Goal: Transaction & Acquisition: Obtain resource

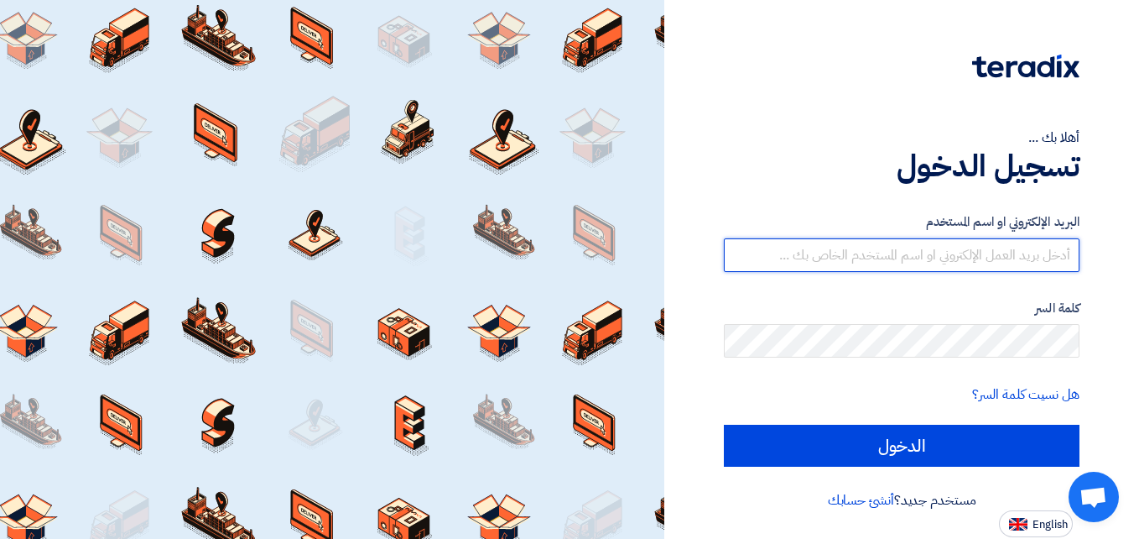
click at [1057, 257] on input "text" at bounding box center [902, 255] width 356 height 34
type input "[EMAIL_ADDRESS][DOMAIN_NAME]"
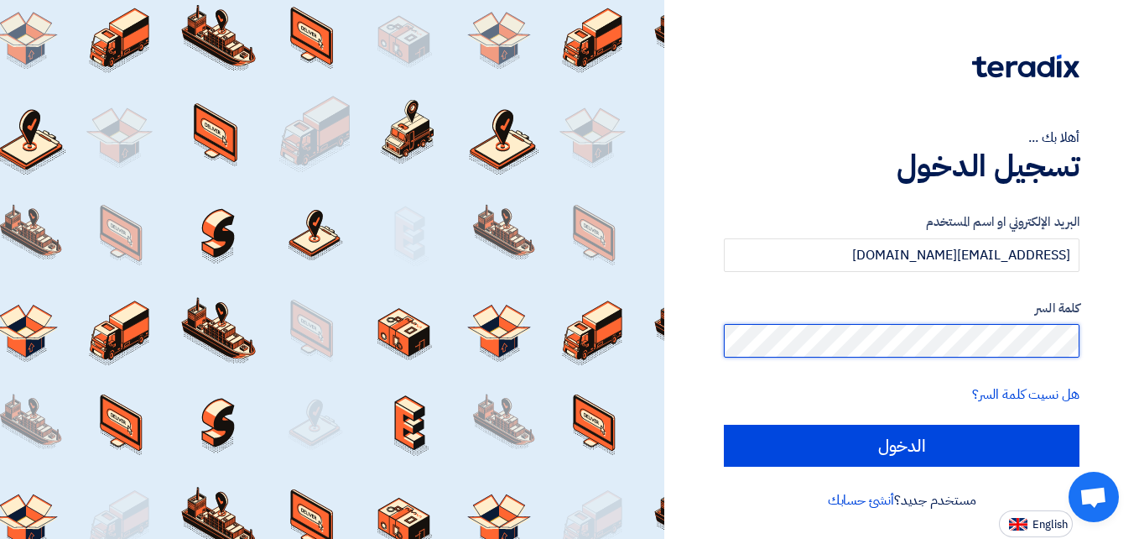
click at [724, 425] on input "الدخول" at bounding box center [902, 446] width 356 height 42
type input "Sign in"
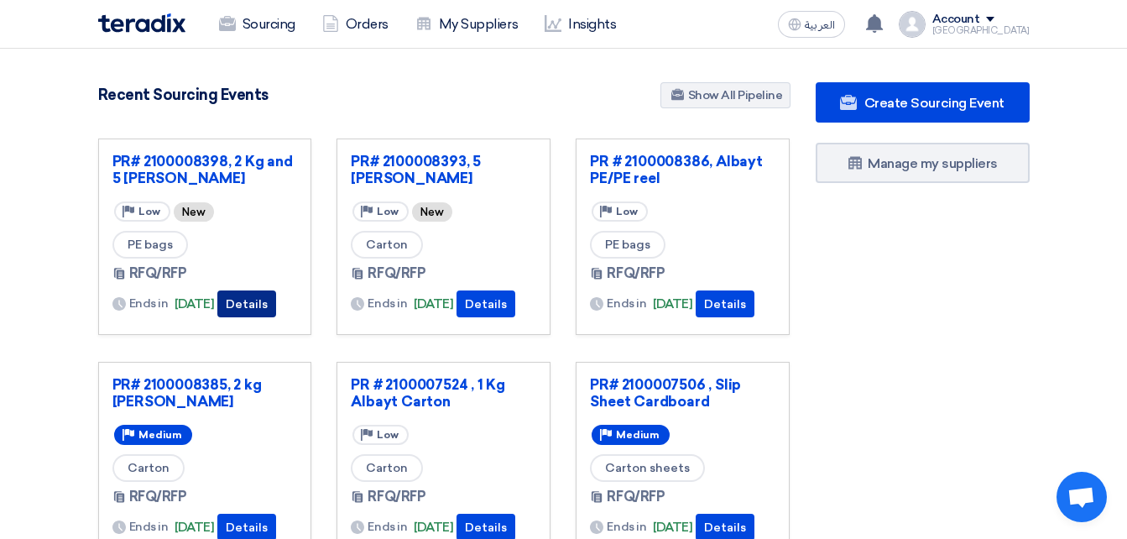
click at [268, 300] on button "Details" at bounding box center [246, 303] width 59 height 27
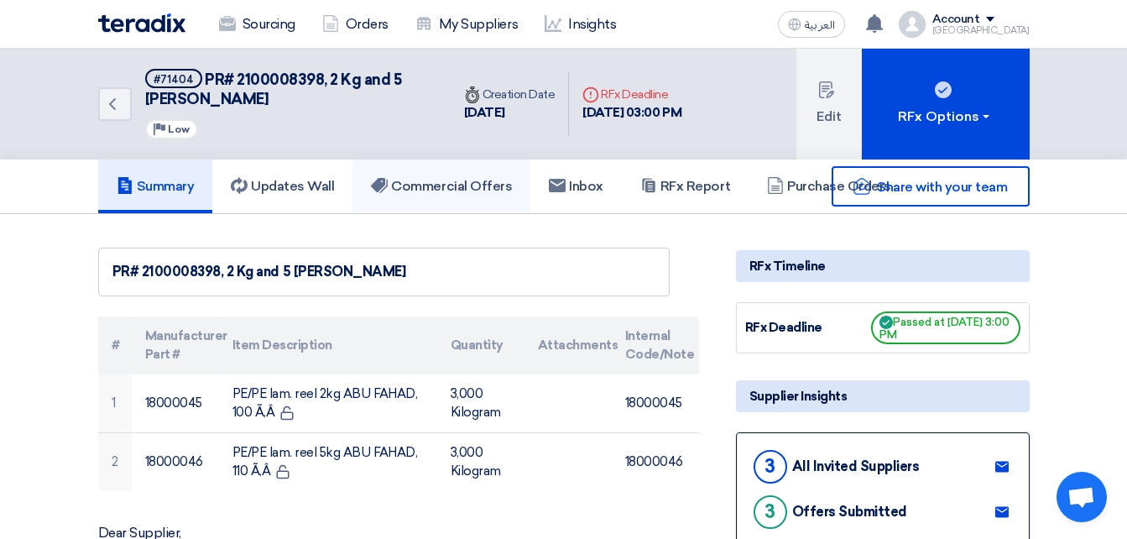
click at [482, 183] on h5 "Commercial Offers" at bounding box center [441, 186] width 141 height 17
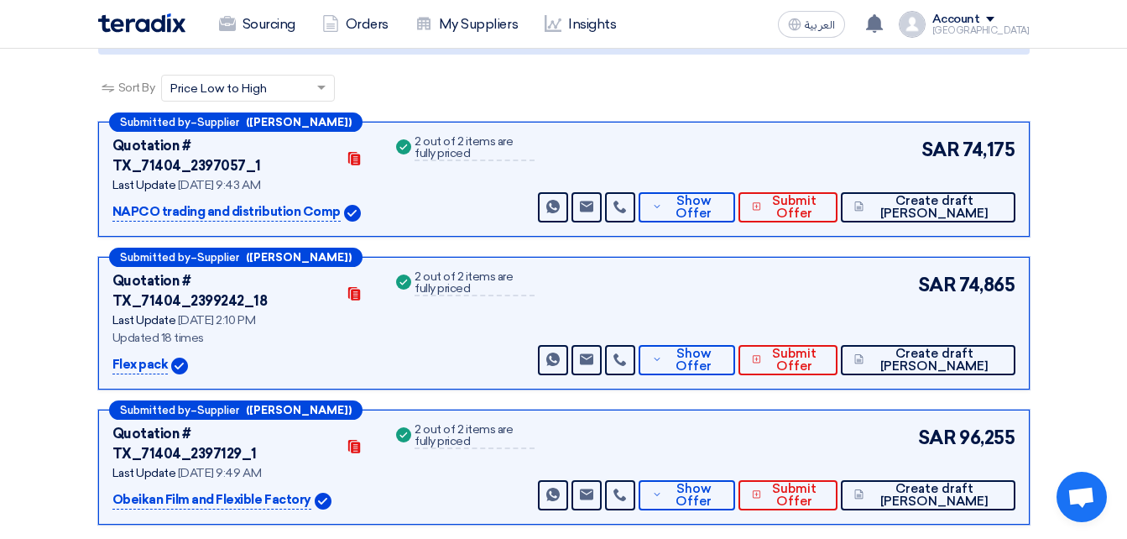
scroll to position [252, 0]
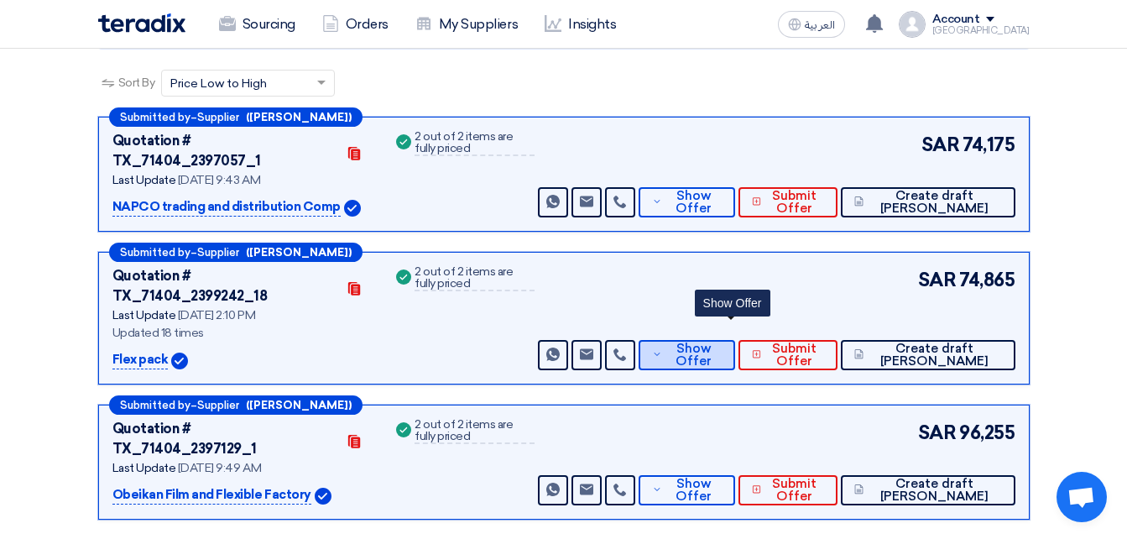
click at [722, 342] on span "Show Offer" at bounding box center [693, 354] width 55 height 25
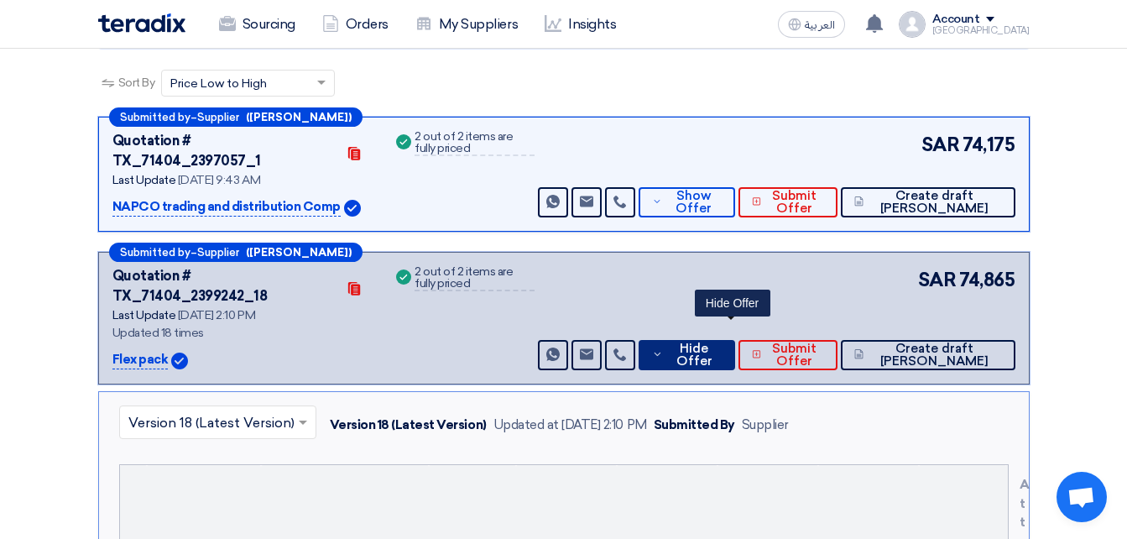
click at [722, 342] on span "Hide Offer" at bounding box center [694, 354] width 55 height 25
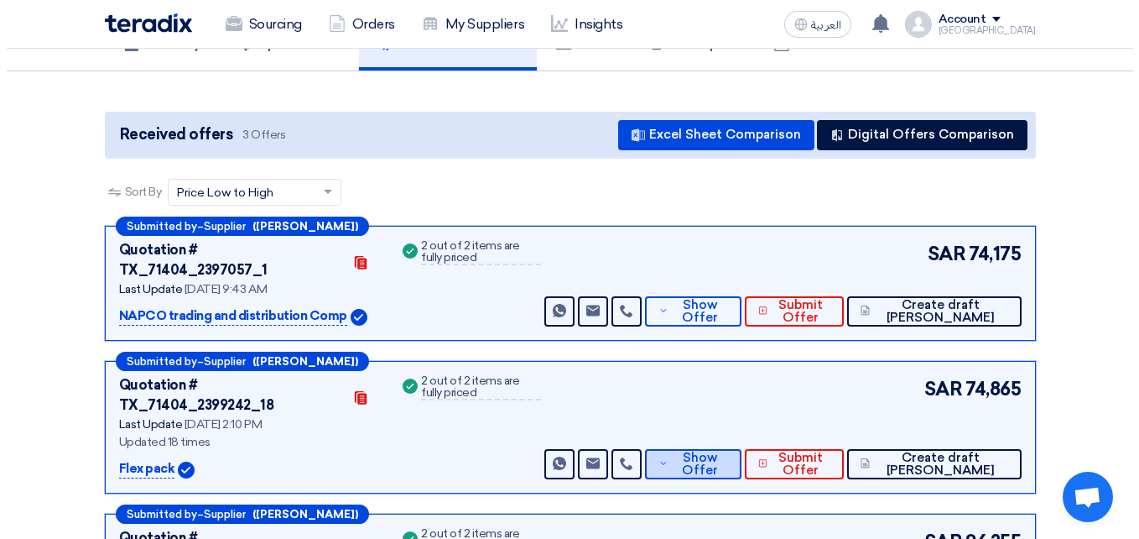
scroll to position [0, 0]
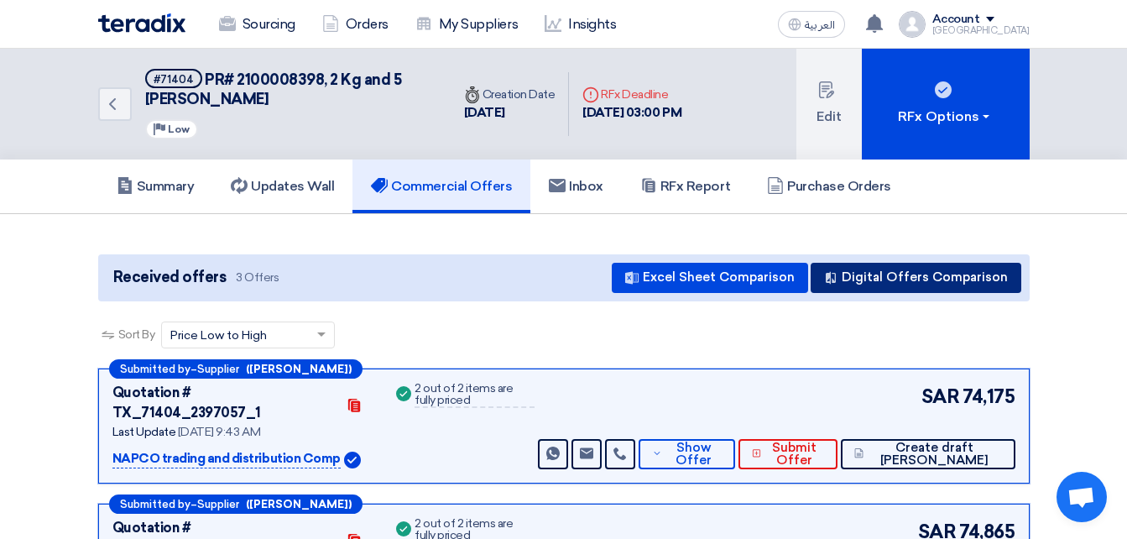
click at [834, 287] on button "Digital Offers Comparison" at bounding box center [915, 278] width 211 height 30
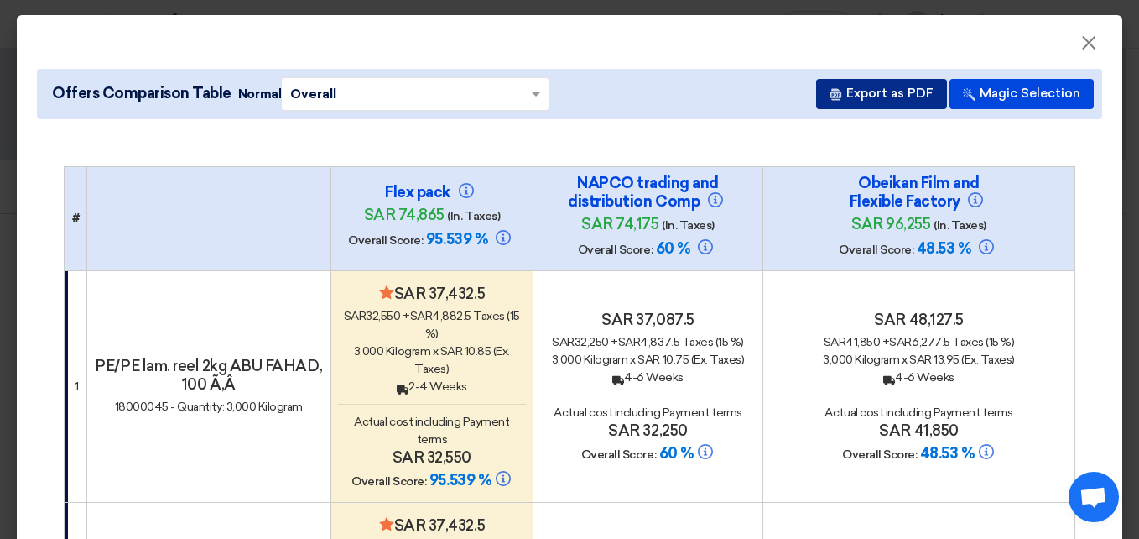
click at [880, 91] on button "Export as PDF" at bounding box center [881, 94] width 131 height 30
click at [1067, 48] on button "×" at bounding box center [1089, 44] width 44 height 34
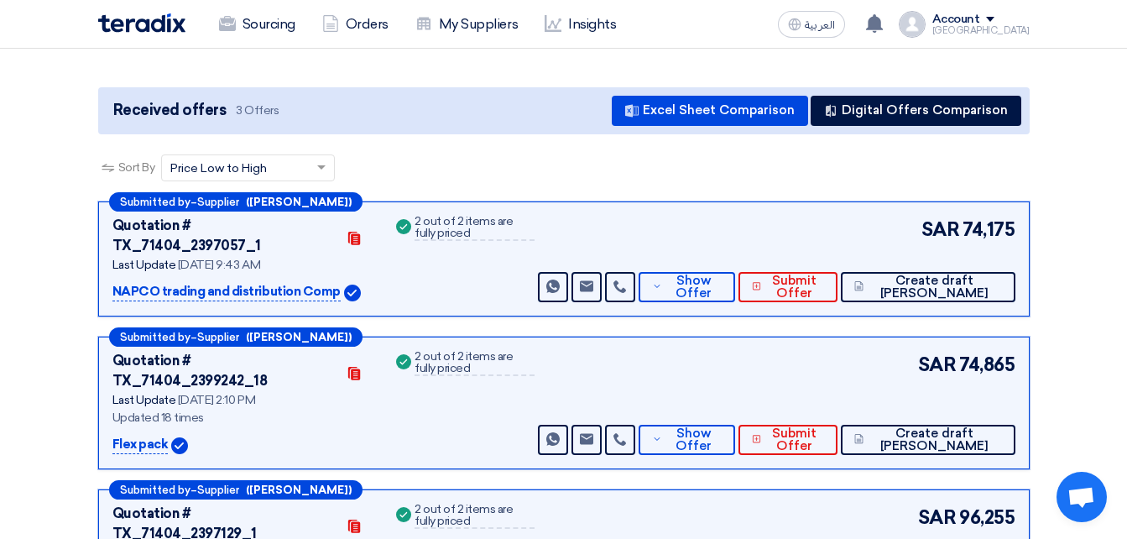
scroll to position [168, 0]
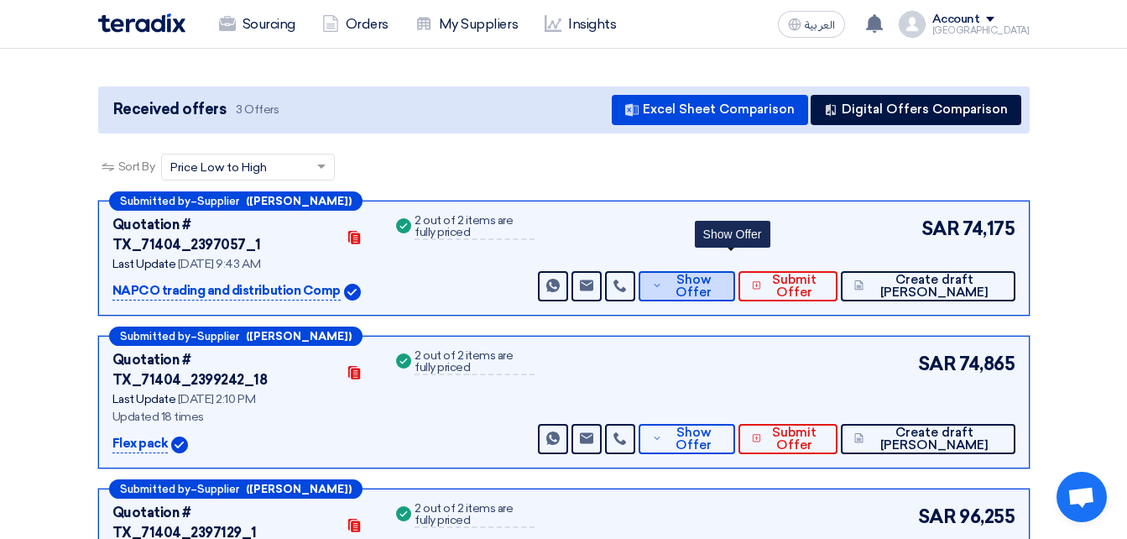
click at [722, 274] on span "Show Offer" at bounding box center [693, 286] width 55 height 25
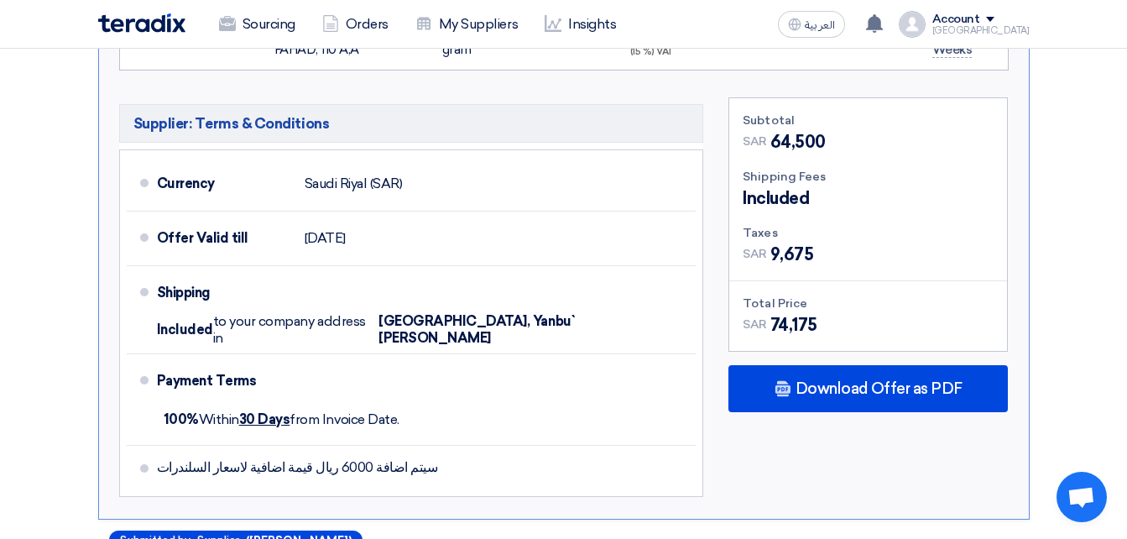
scroll to position [923, 0]
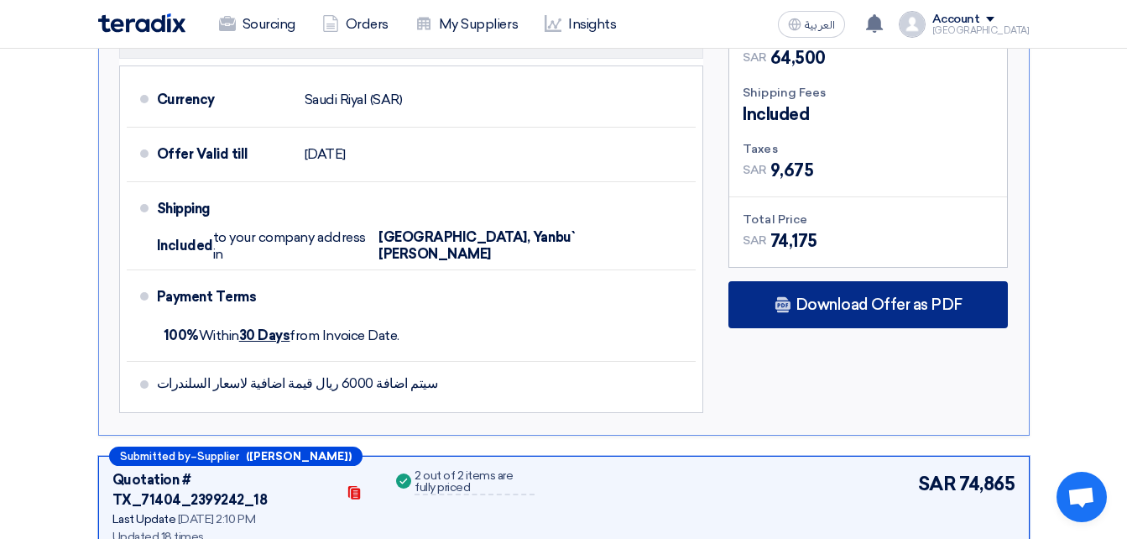
click at [805, 297] on span "Download Offer as PDF" at bounding box center [878, 304] width 167 height 15
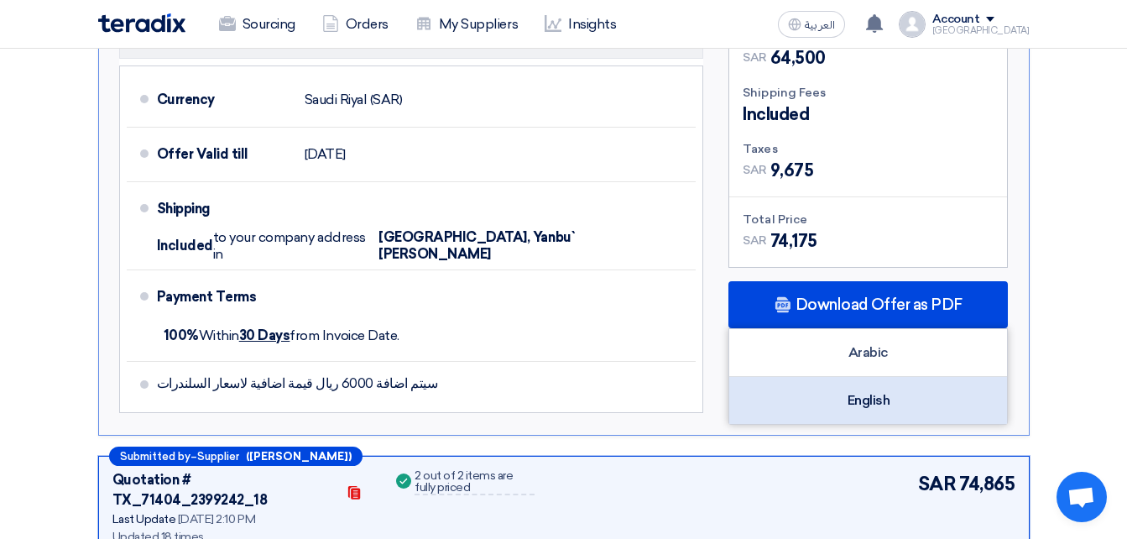
click at [874, 388] on div "English" at bounding box center [868, 400] width 278 height 47
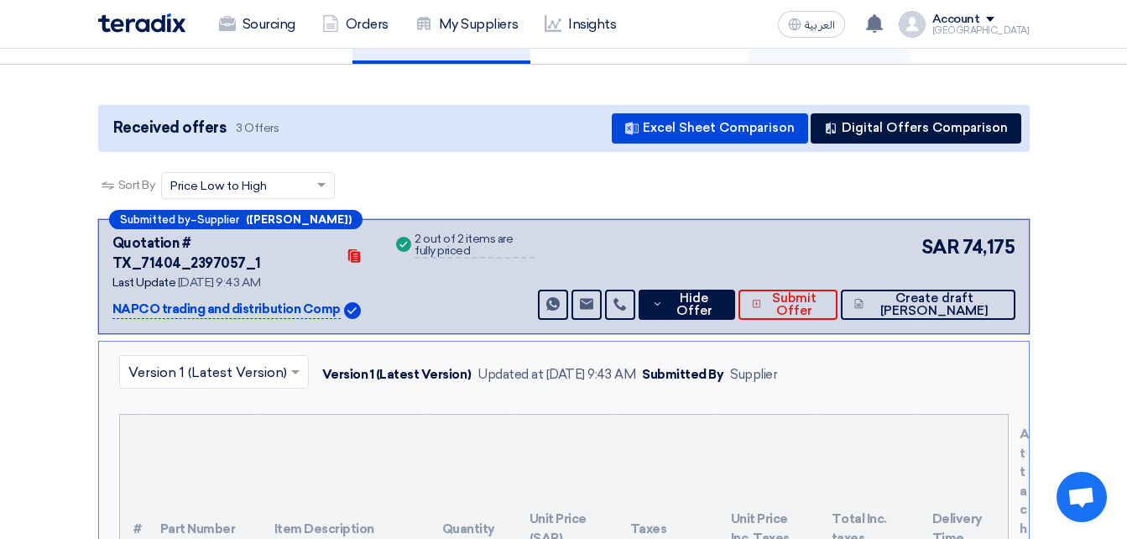
scroll to position [0, 0]
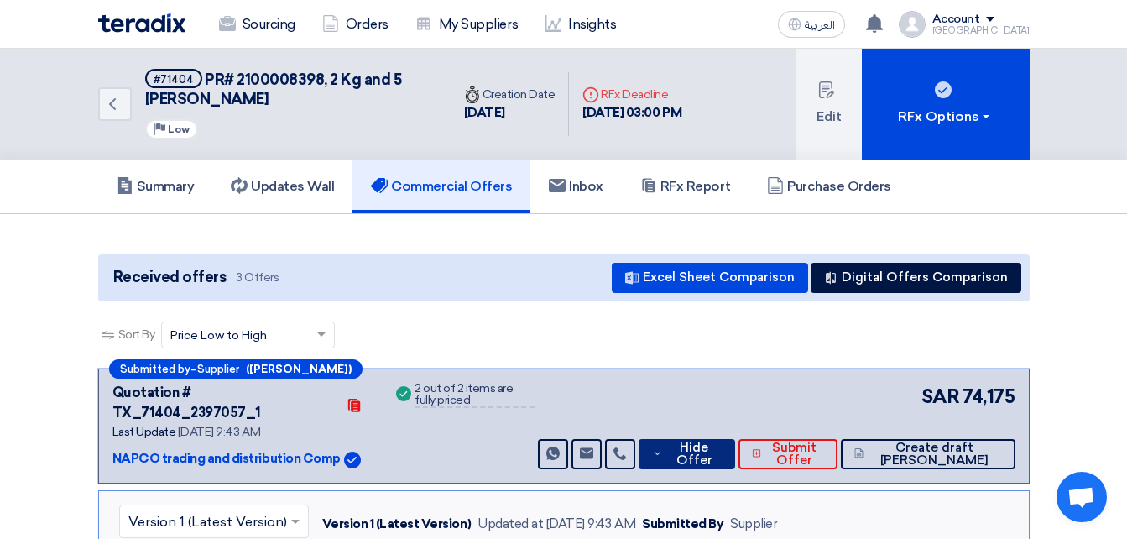
click at [722, 441] on span "Hide Offer" at bounding box center [694, 453] width 55 height 25
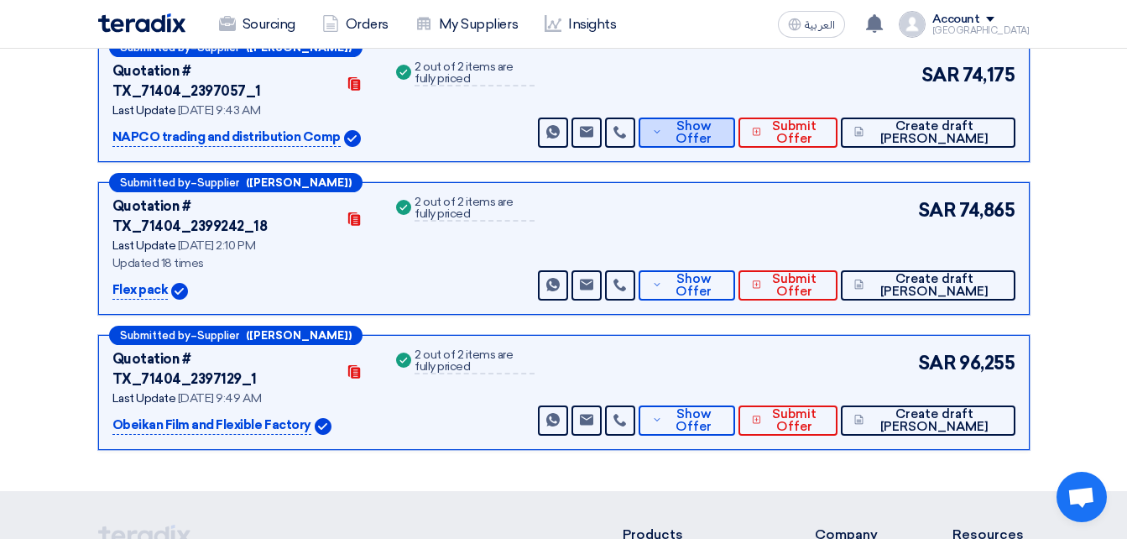
scroll to position [336, 0]
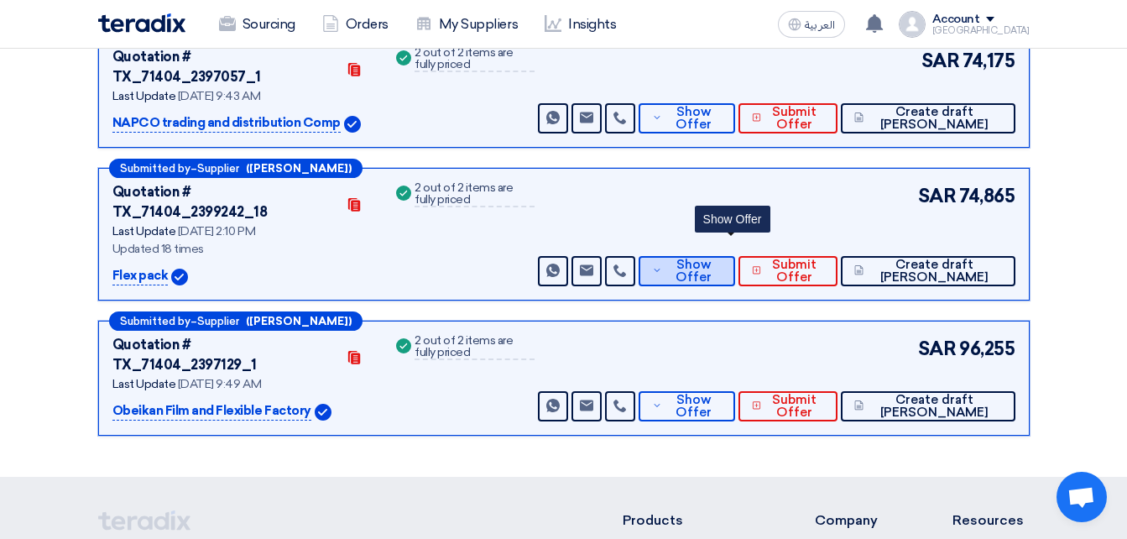
click at [727, 256] on button "Show Offer" at bounding box center [686, 271] width 96 height 30
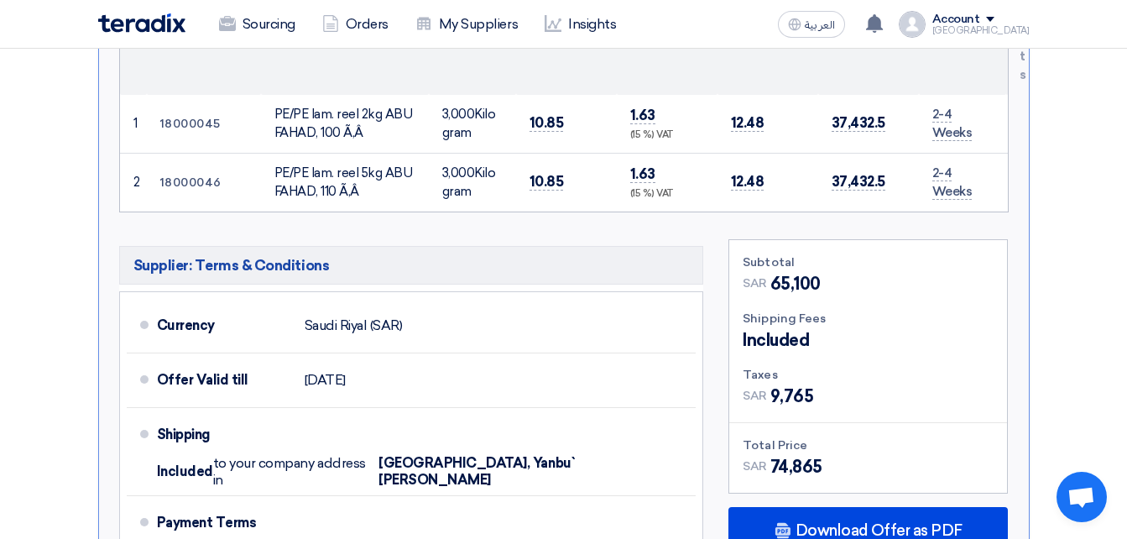
scroll to position [1007, 0]
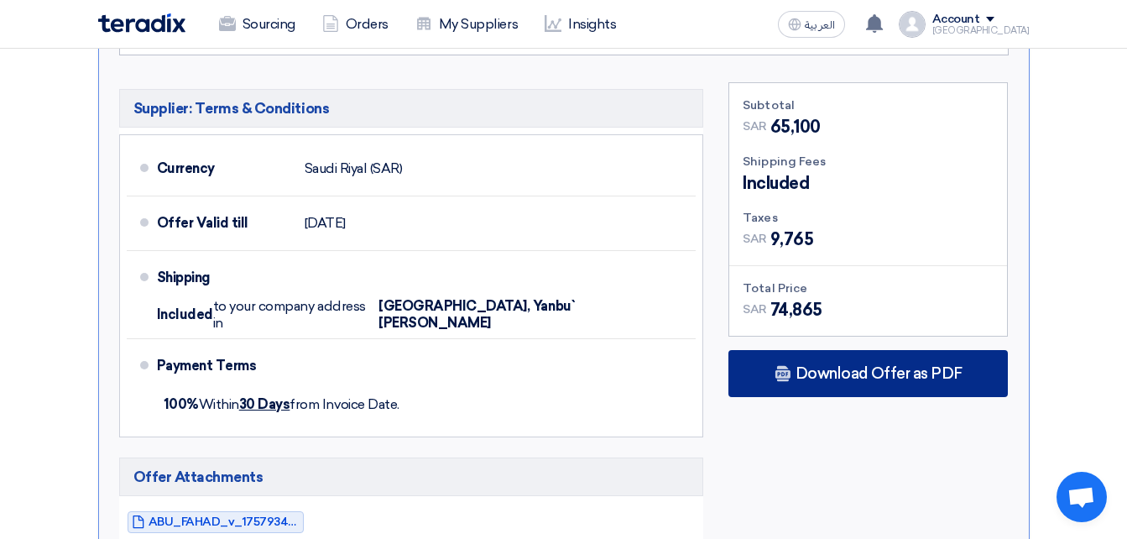
click at [853, 366] on span "Download Offer as PDF" at bounding box center [878, 373] width 167 height 15
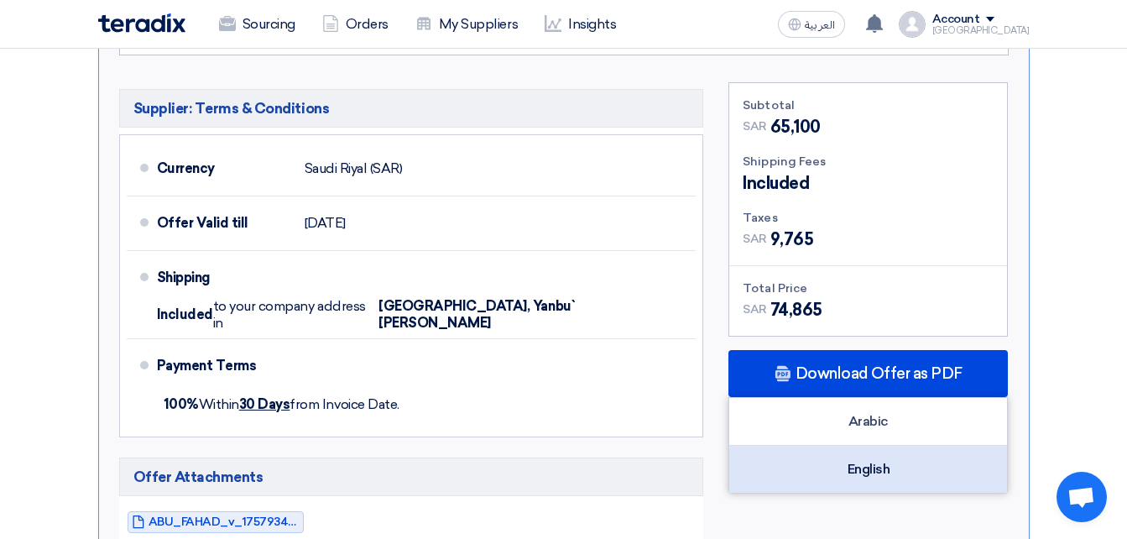
click at [862, 446] on div "English" at bounding box center [868, 469] width 278 height 47
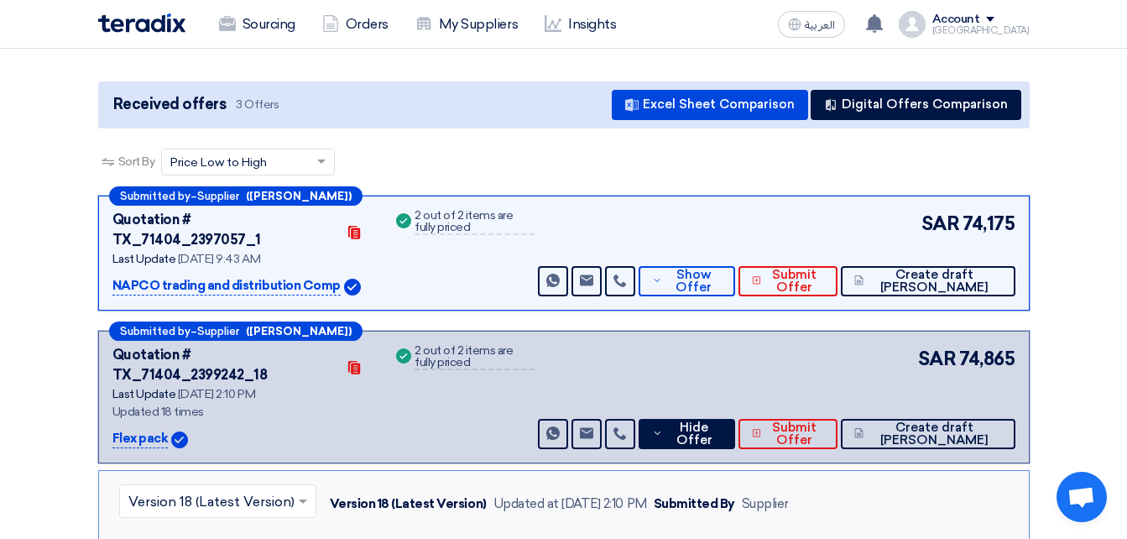
scroll to position [168, 0]
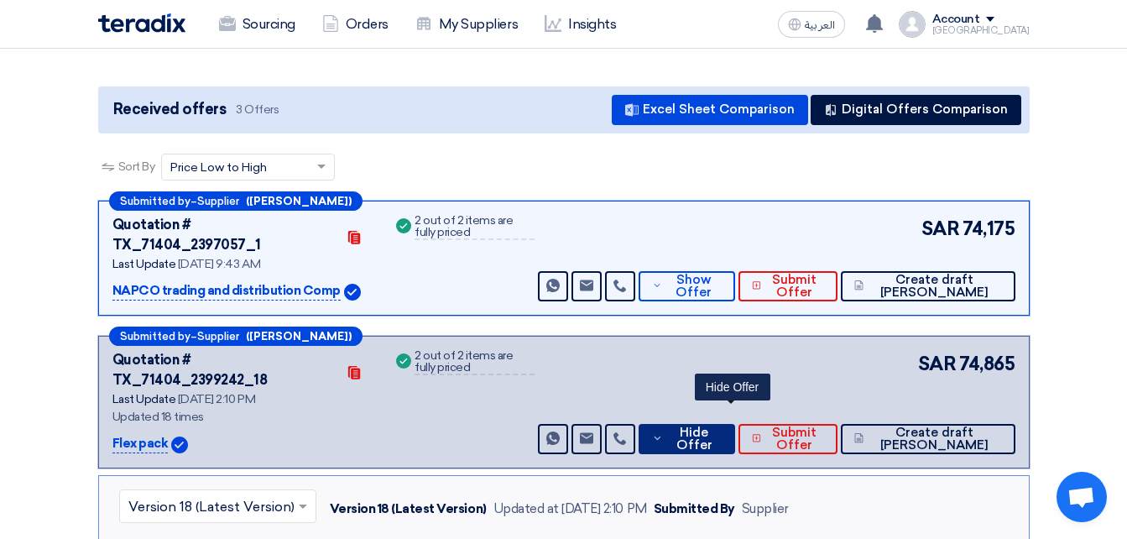
click at [712, 426] on span "Hide Offer" at bounding box center [694, 438] width 55 height 25
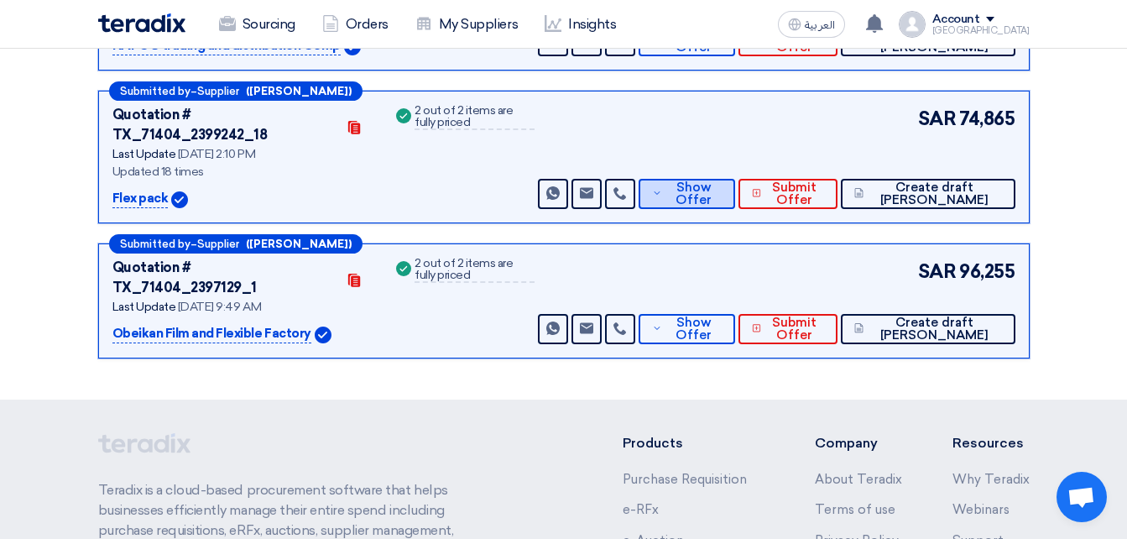
scroll to position [419, 0]
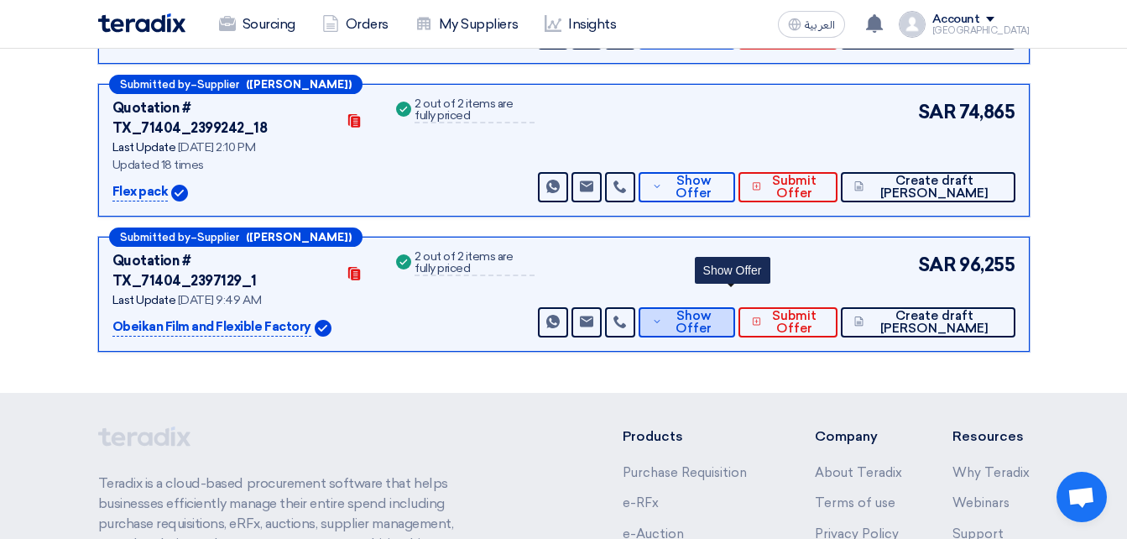
click at [722, 310] on span "Show Offer" at bounding box center [693, 322] width 55 height 25
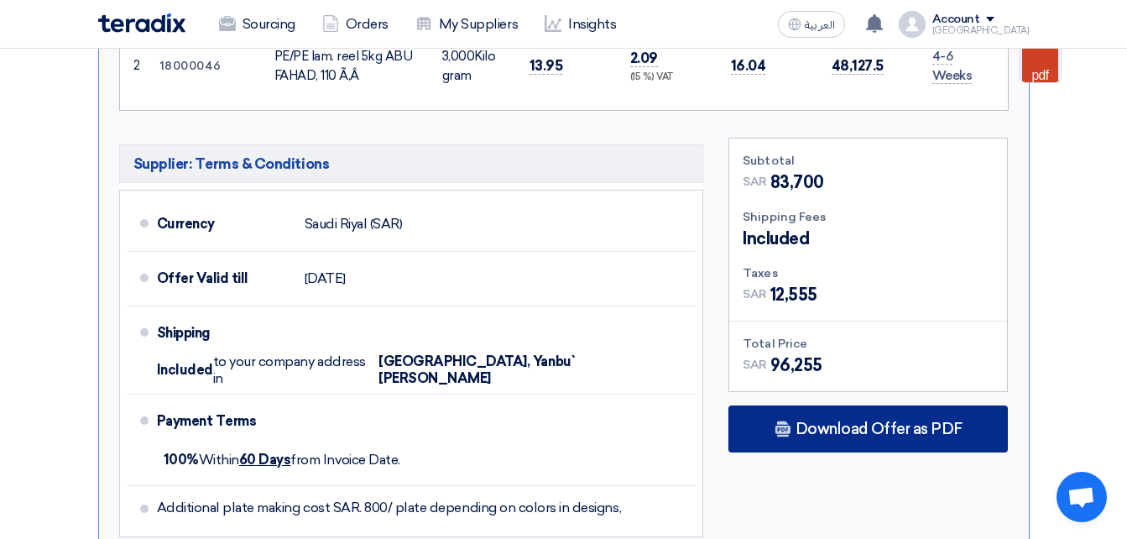
scroll to position [1175, 0]
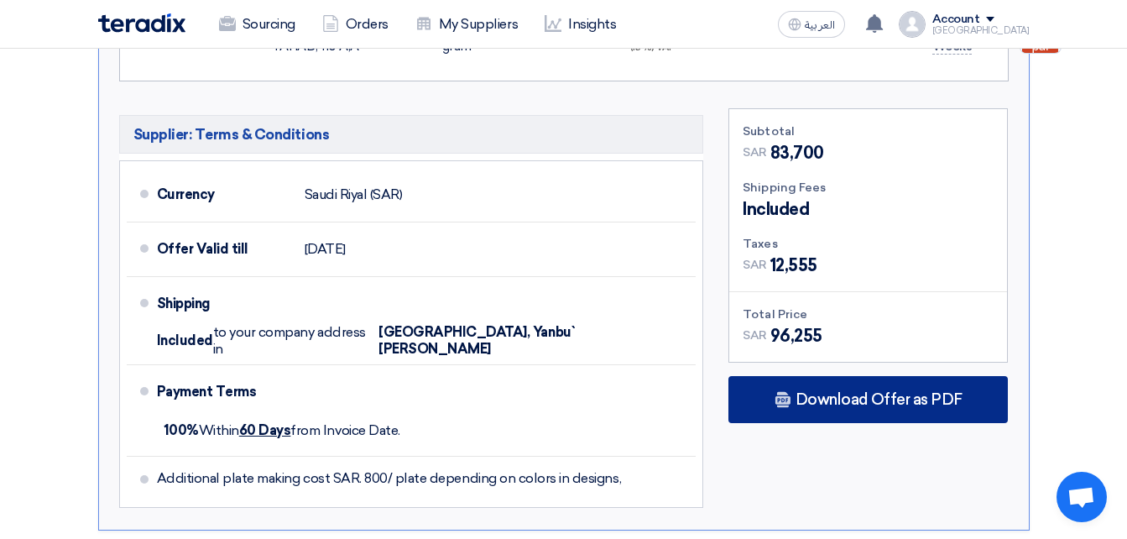
click at [849, 392] on span "Download Offer as PDF" at bounding box center [878, 399] width 167 height 15
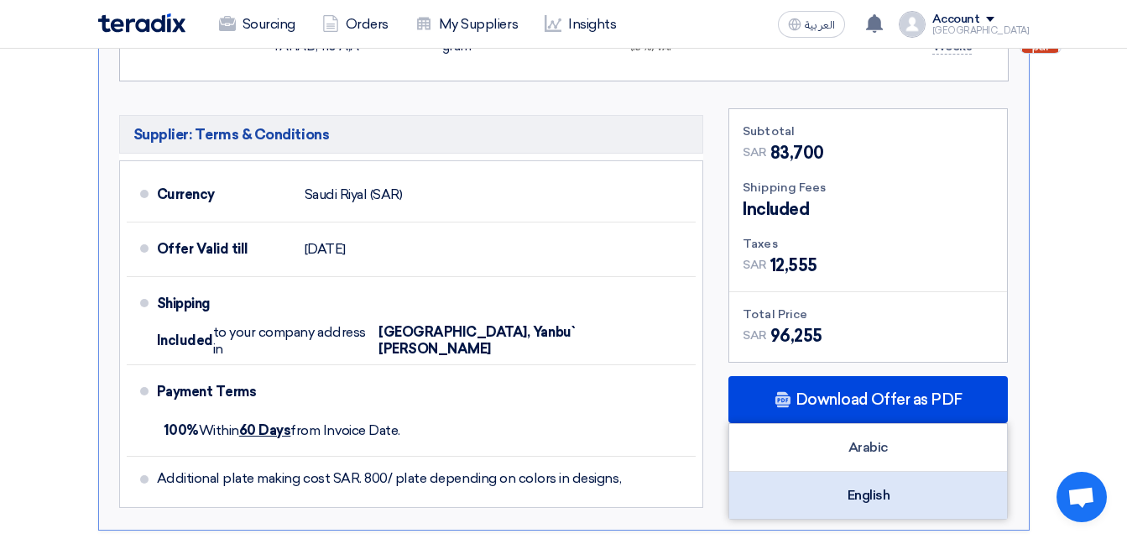
click at [851, 472] on div "English" at bounding box center [868, 495] width 278 height 47
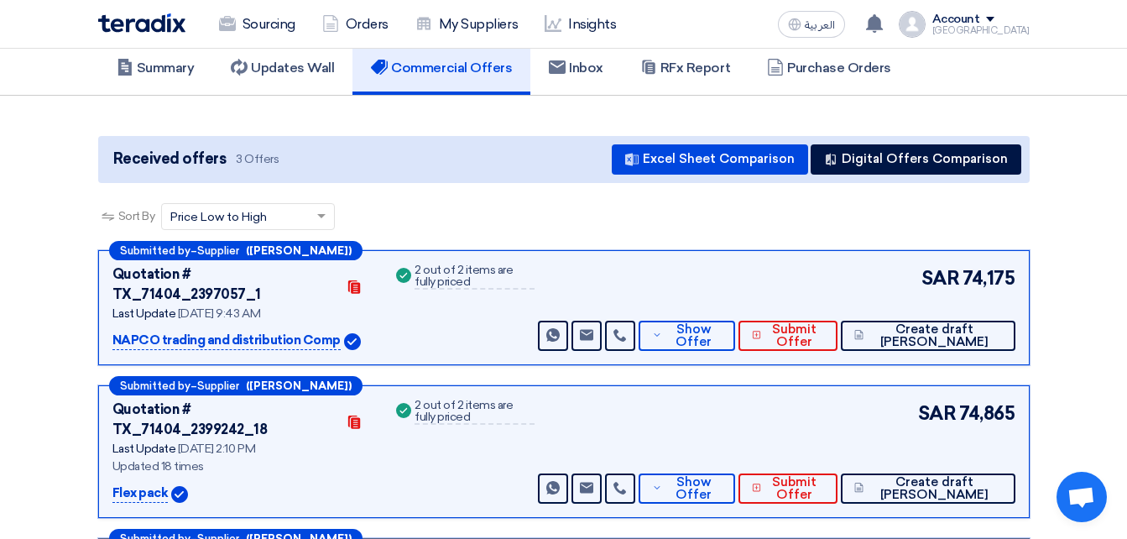
scroll to position [0, 0]
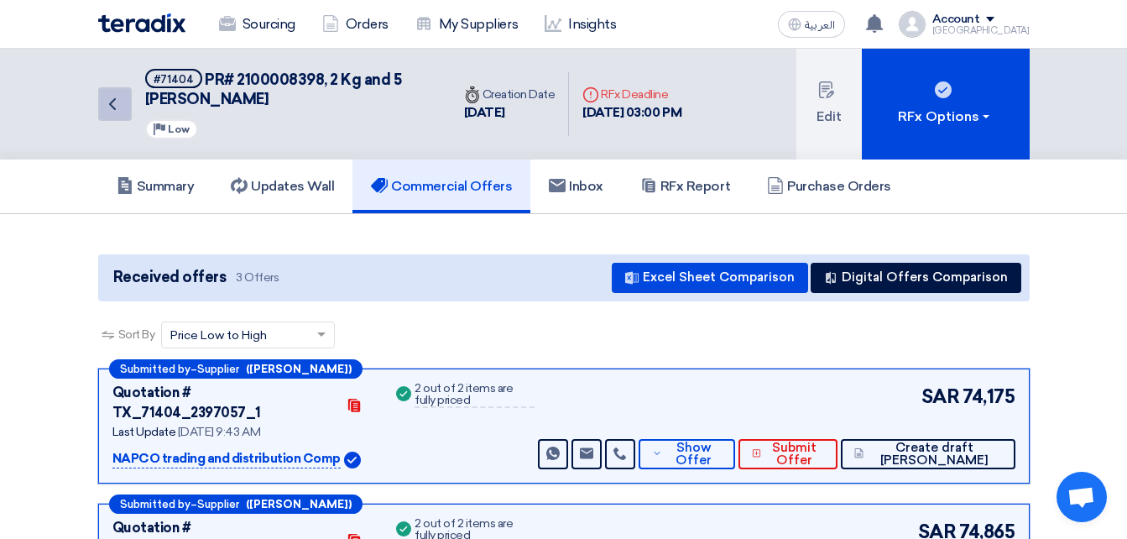
click at [106, 94] on icon "Back" at bounding box center [112, 104] width 20 height 20
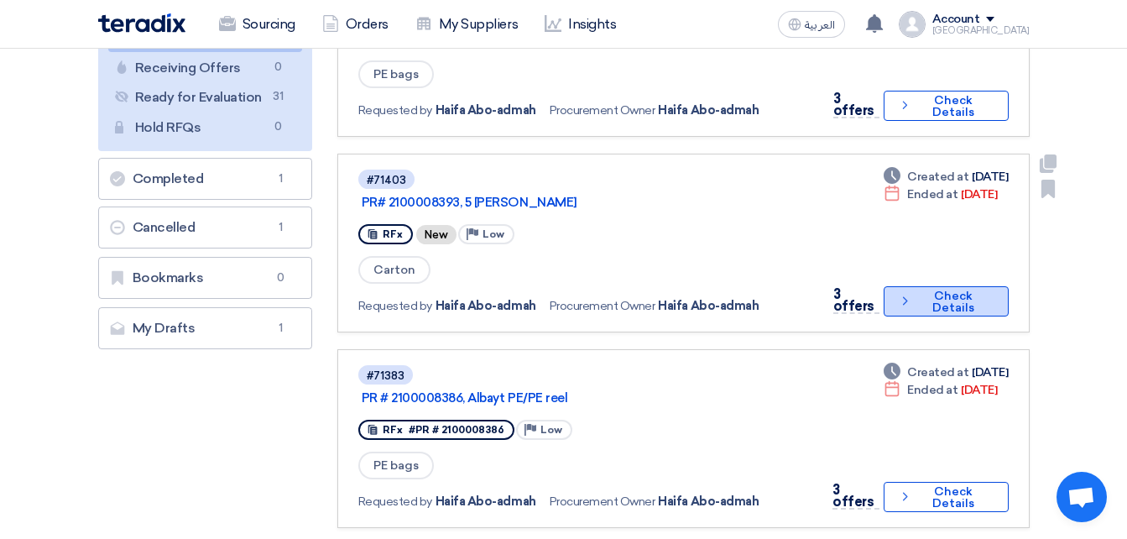
click at [990, 296] on button "Check details Check Details" at bounding box center [945, 301] width 125 height 30
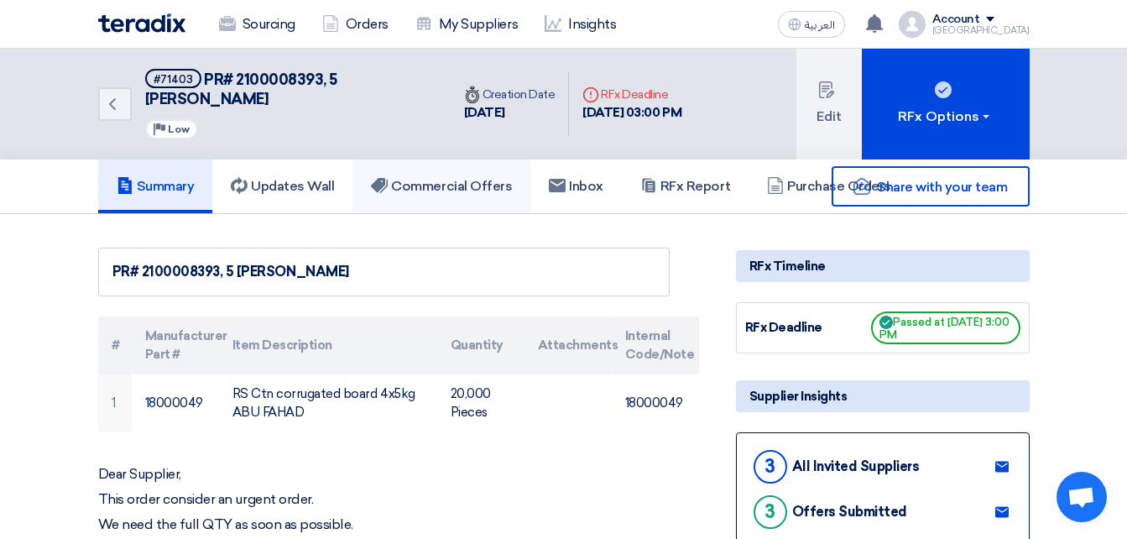
click at [510, 189] on h5 "Commercial Offers" at bounding box center [441, 186] width 141 height 17
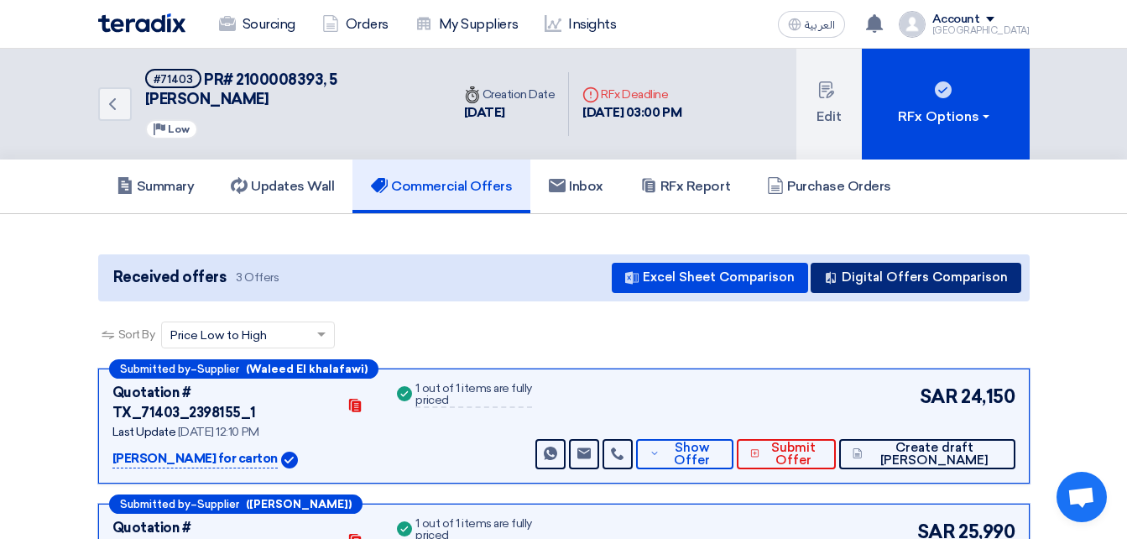
click at [859, 284] on button "Digital Offers Comparison" at bounding box center [915, 278] width 211 height 30
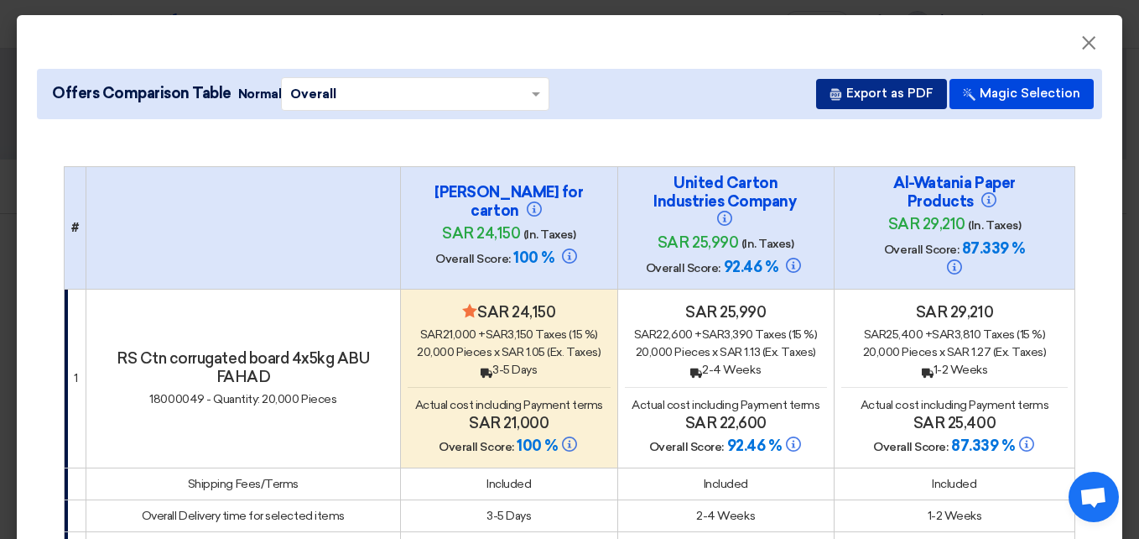
click at [882, 95] on button "Export as PDF" at bounding box center [881, 94] width 131 height 30
click at [1081, 42] on span "×" at bounding box center [1089, 47] width 17 height 34
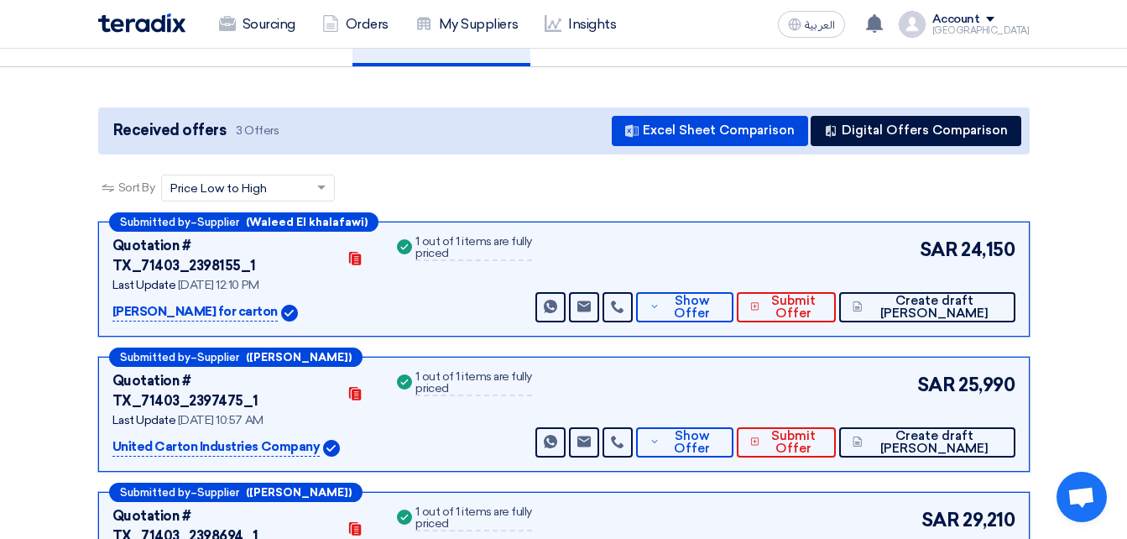
scroll to position [168, 0]
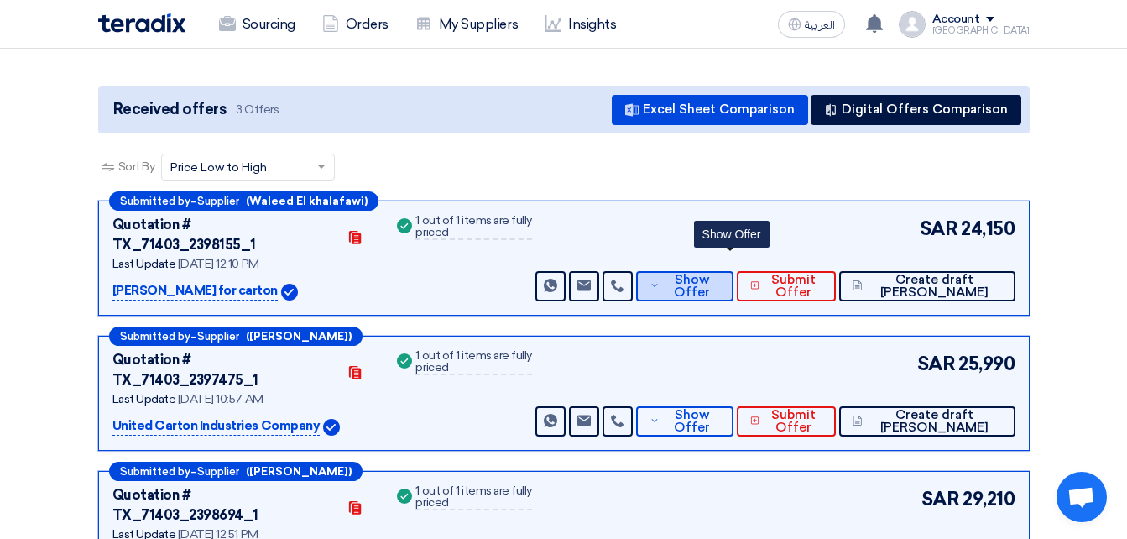
click at [719, 274] on span "Show Offer" at bounding box center [691, 286] width 55 height 25
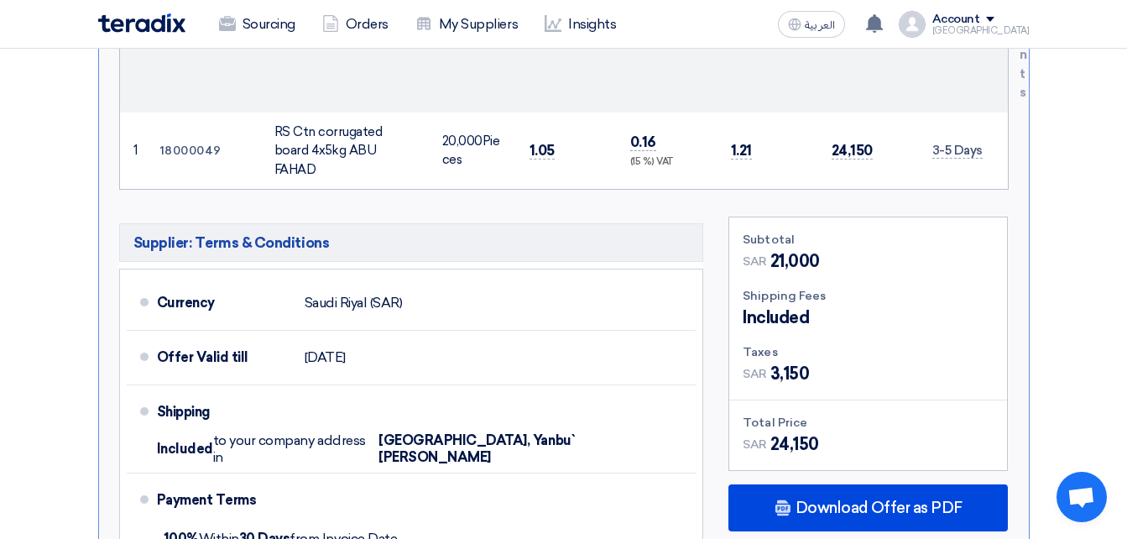
scroll to position [839, 0]
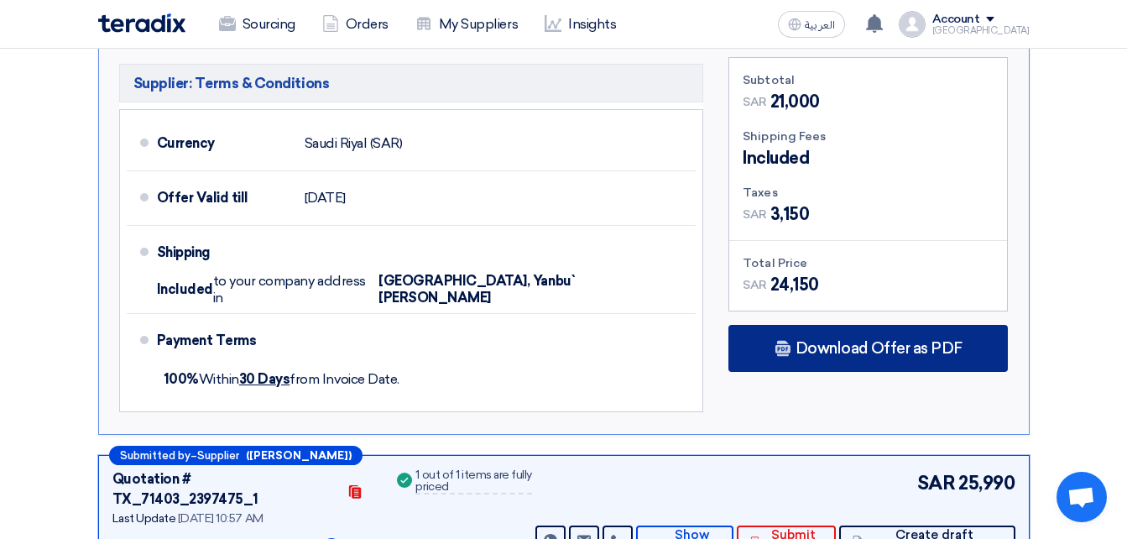
click at [807, 325] on div "Download Offer as PDF" at bounding box center [867, 348] width 279 height 47
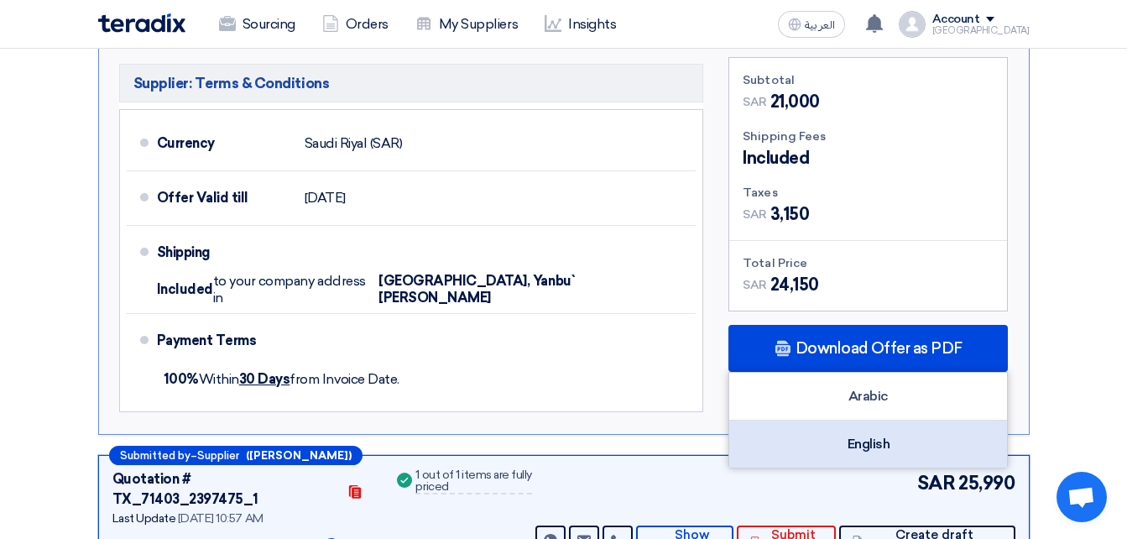
click at [878, 420] on div "English" at bounding box center [868, 443] width 278 height 47
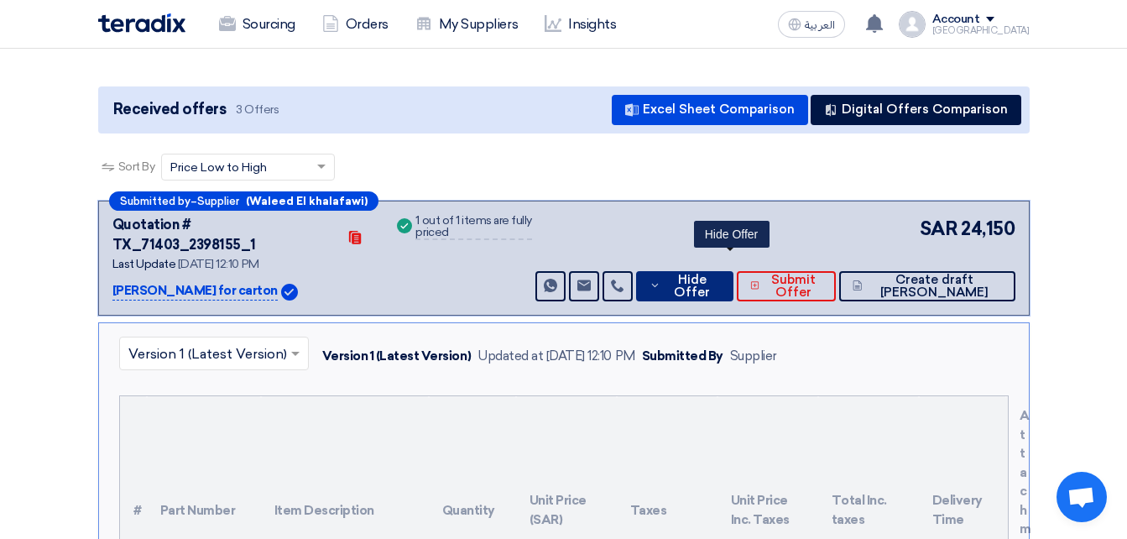
click at [719, 274] on span "Hide Offer" at bounding box center [691, 286] width 55 height 25
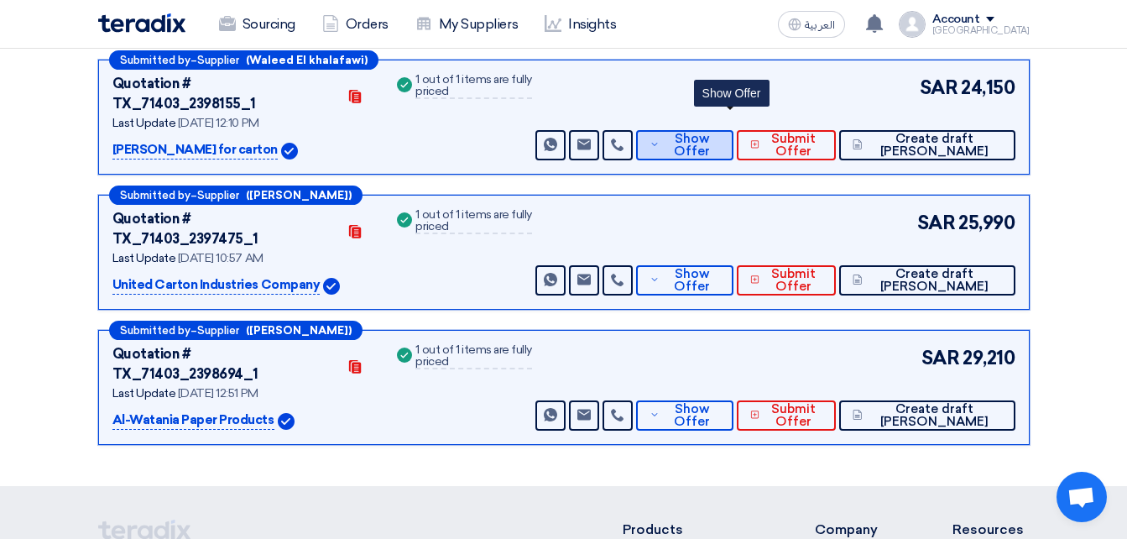
scroll to position [336, 0]
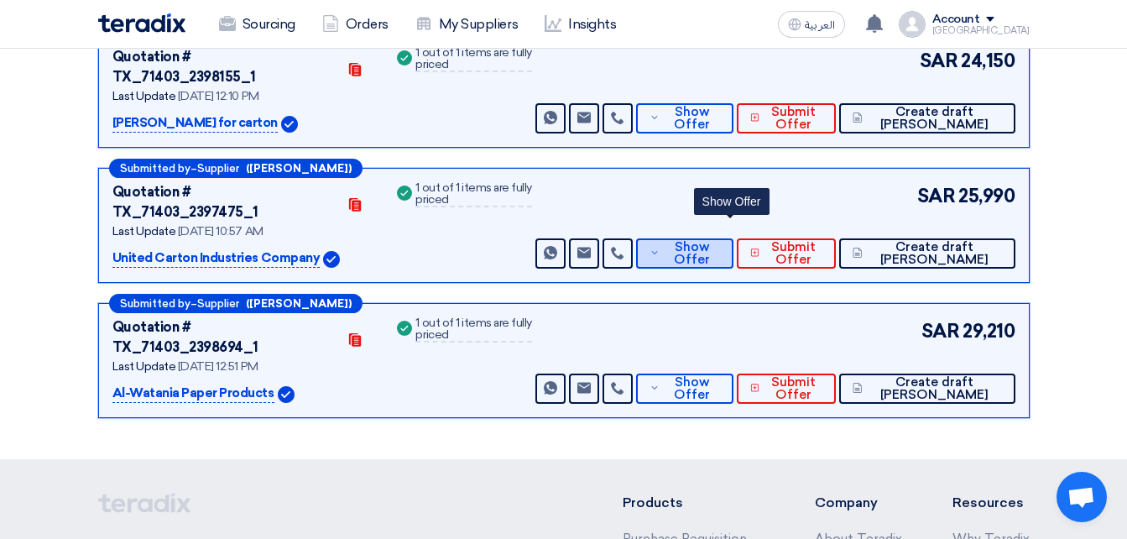
click at [719, 241] on span "Show Offer" at bounding box center [691, 253] width 55 height 25
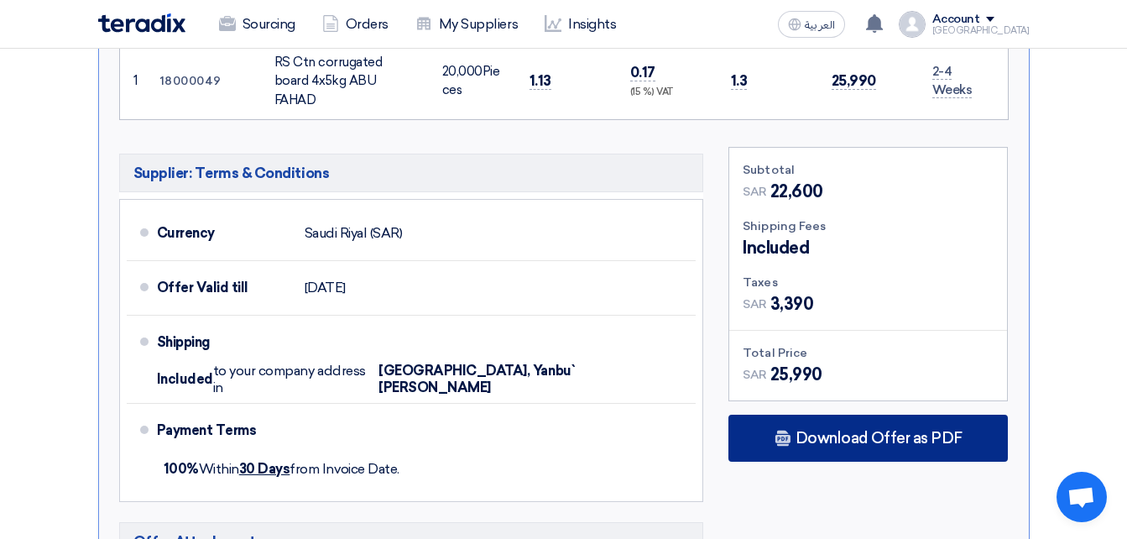
scroll to position [923, 0]
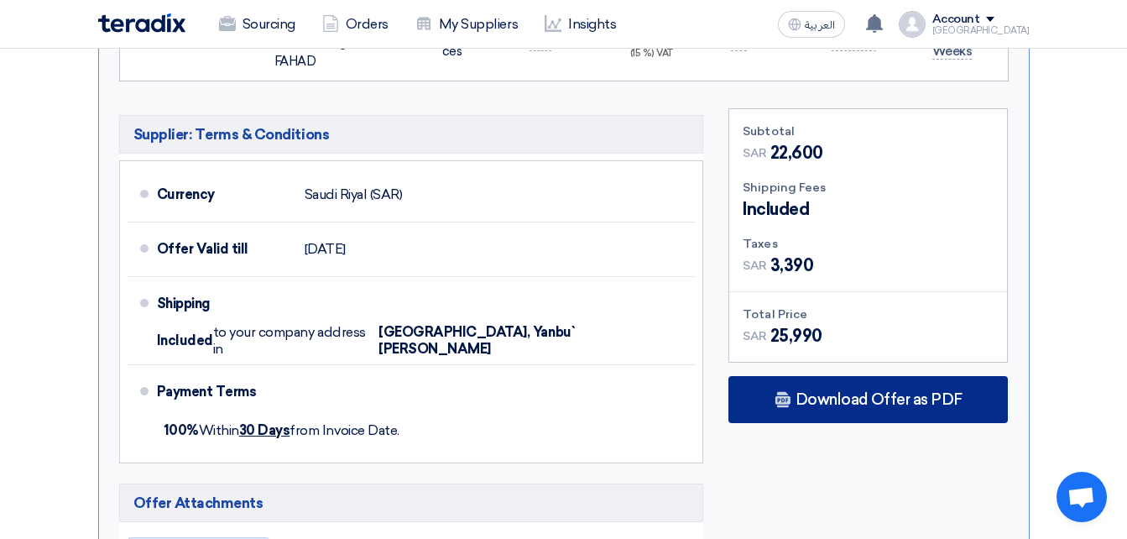
click at [792, 376] on div "Download Offer as PDF" at bounding box center [867, 399] width 279 height 47
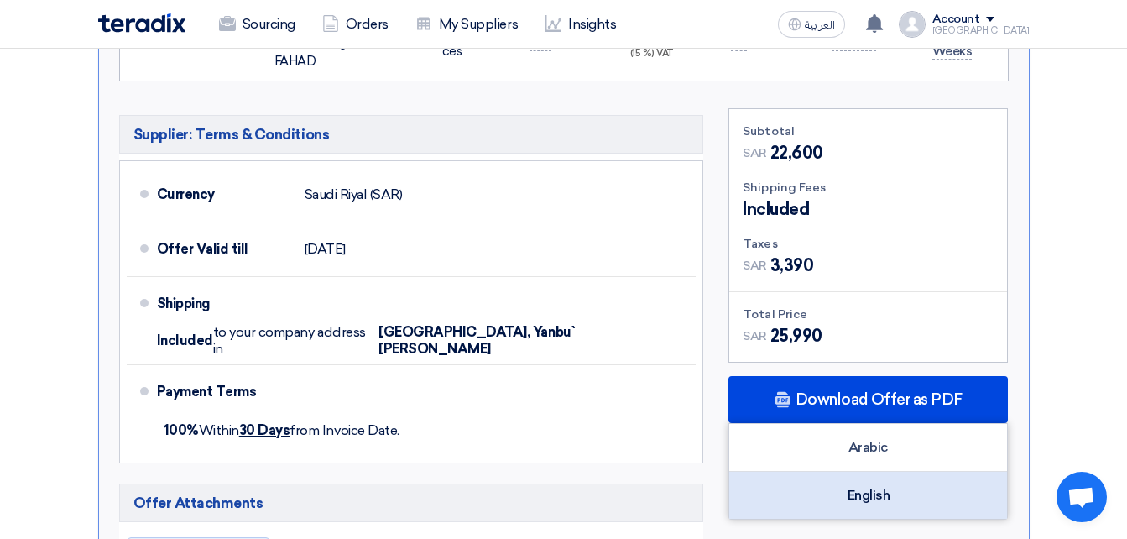
click at [835, 472] on div "English" at bounding box center [868, 495] width 278 height 47
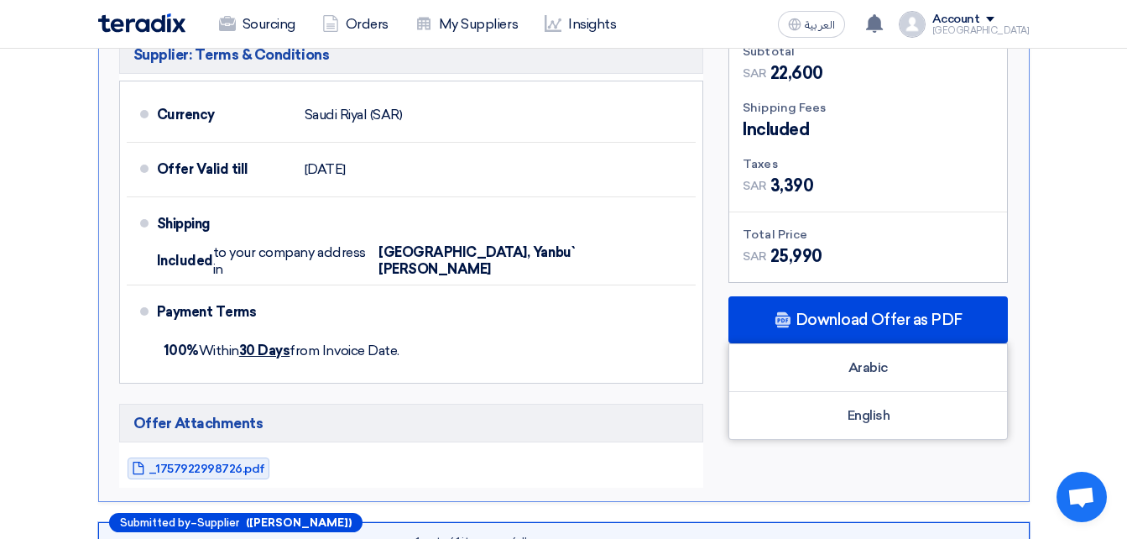
scroll to position [1007, 0]
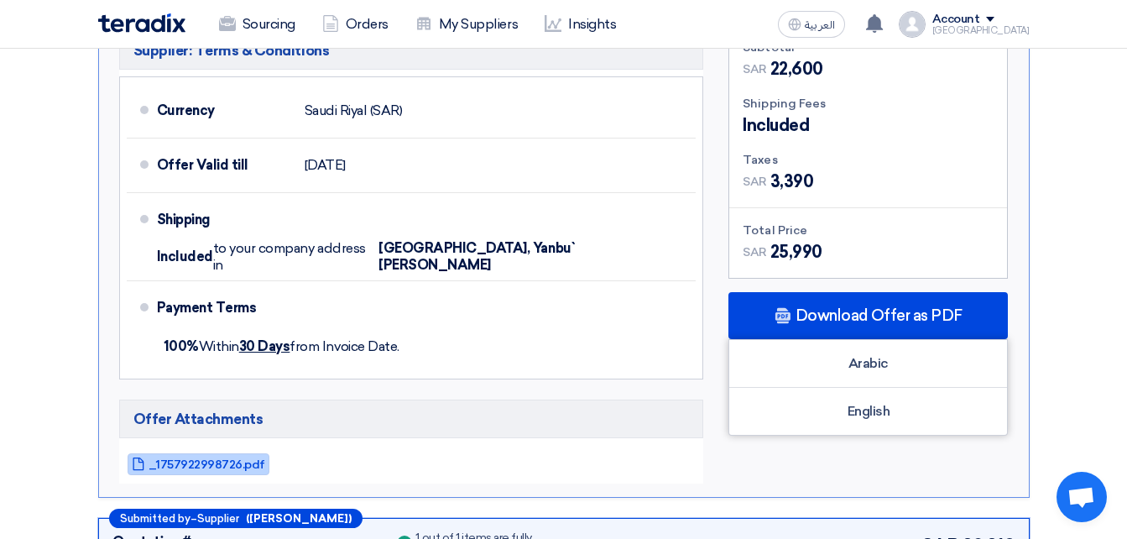
click at [218, 458] on span "_1757922998726.pdf" at bounding box center [207, 464] width 117 height 13
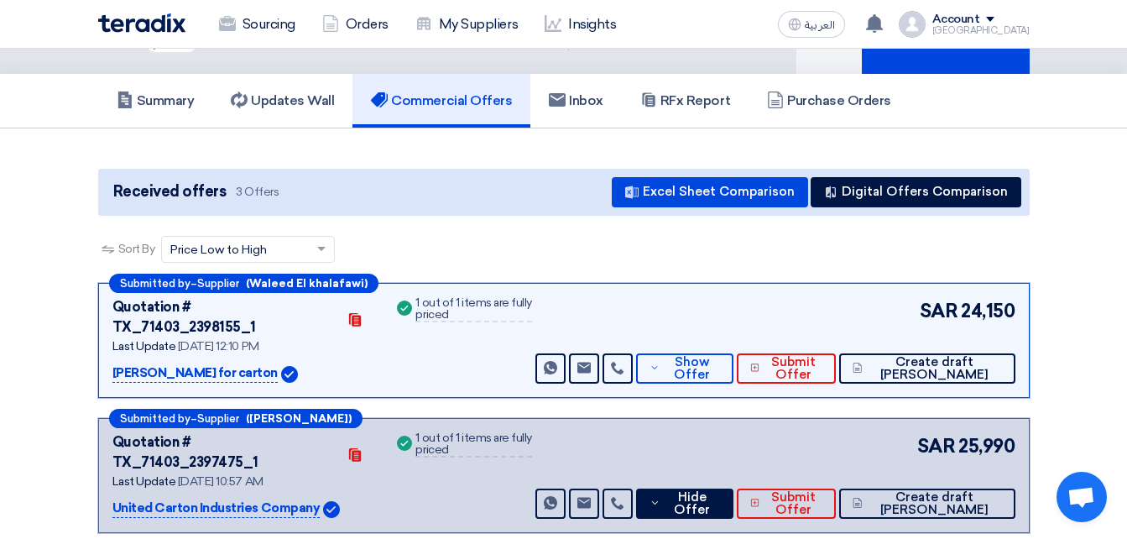
scroll to position [168, 0]
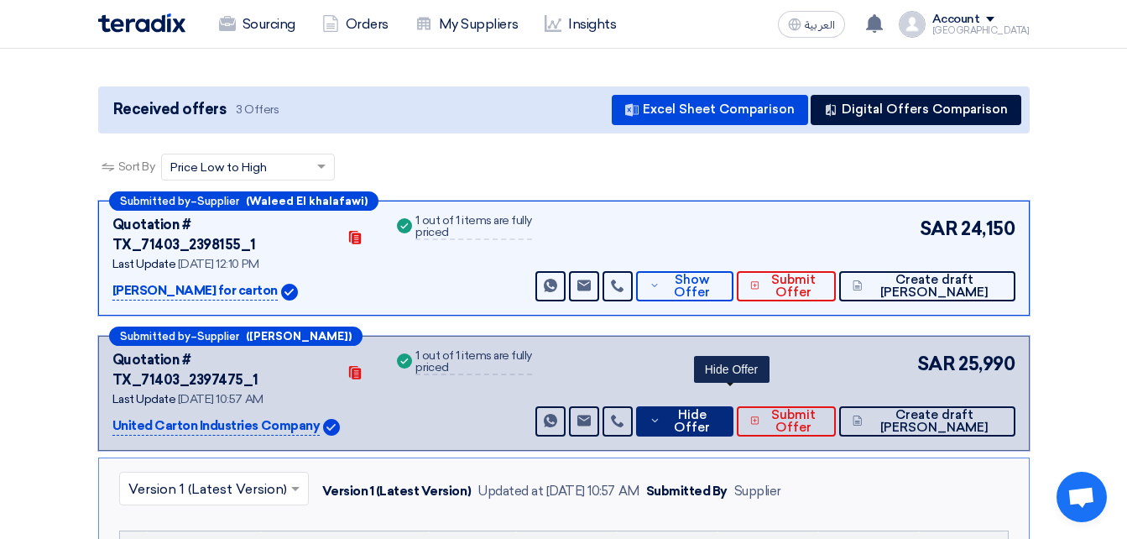
click at [719, 409] on span "Hide Offer" at bounding box center [691, 421] width 55 height 25
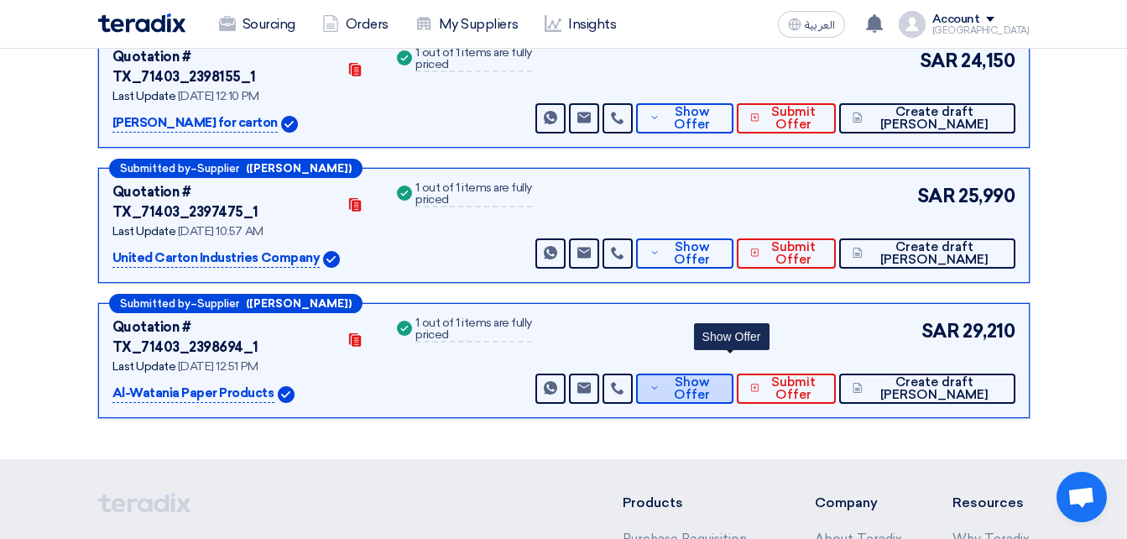
click at [719, 376] on span "Show Offer" at bounding box center [691, 388] width 55 height 25
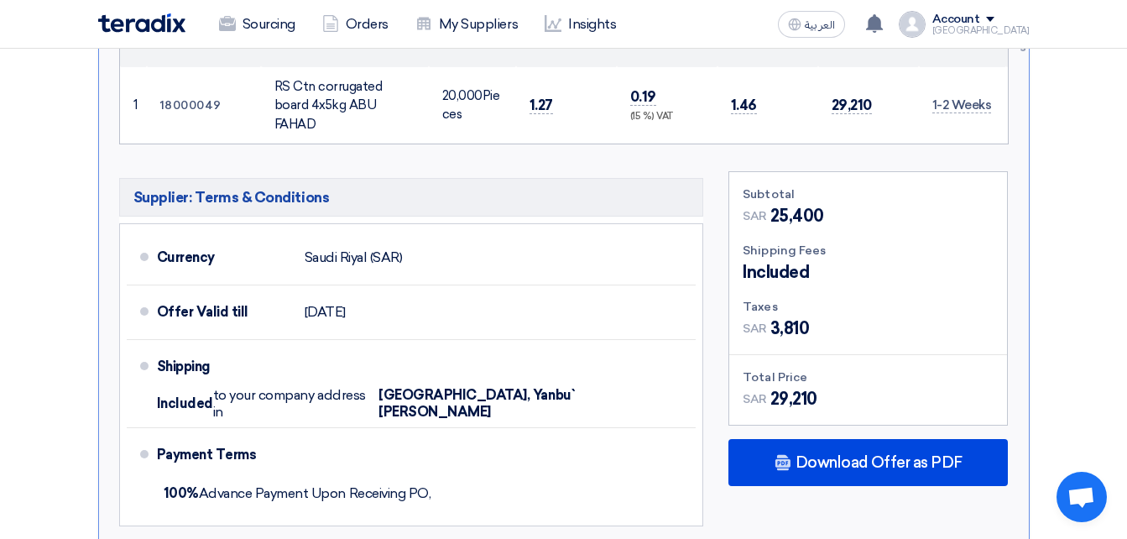
scroll to position [1091, 0]
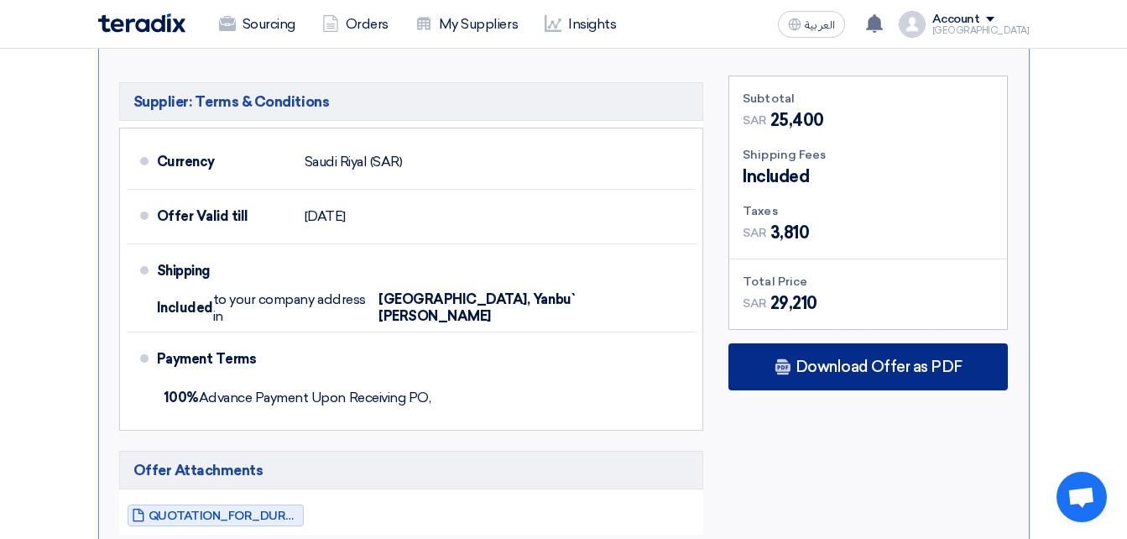
click at [799, 359] on span "Download Offer as PDF" at bounding box center [878, 366] width 167 height 15
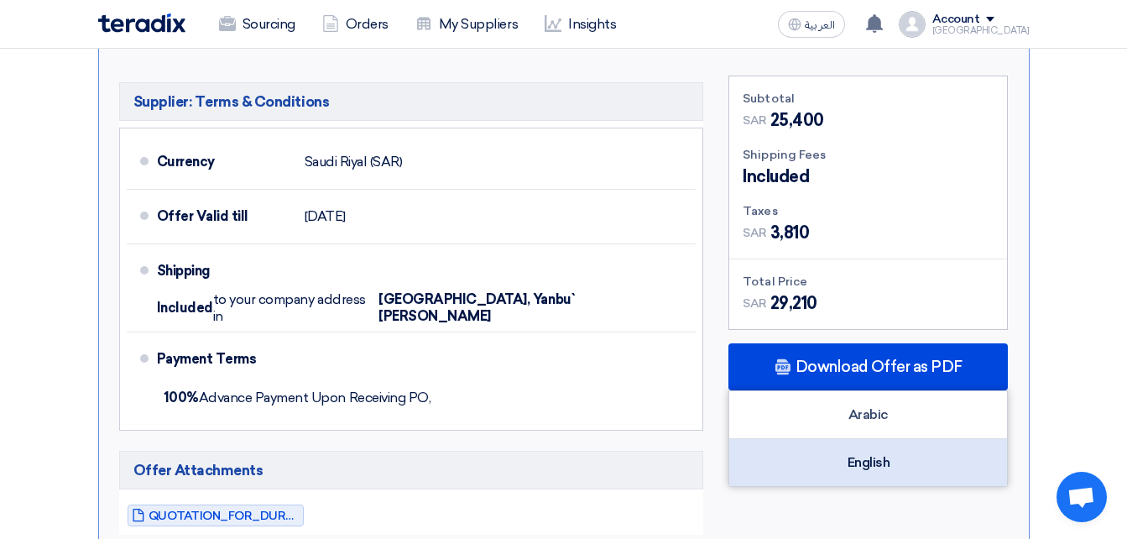
click at [787, 439] on div "English" at bounding box center [868, 462] width 278 height 47
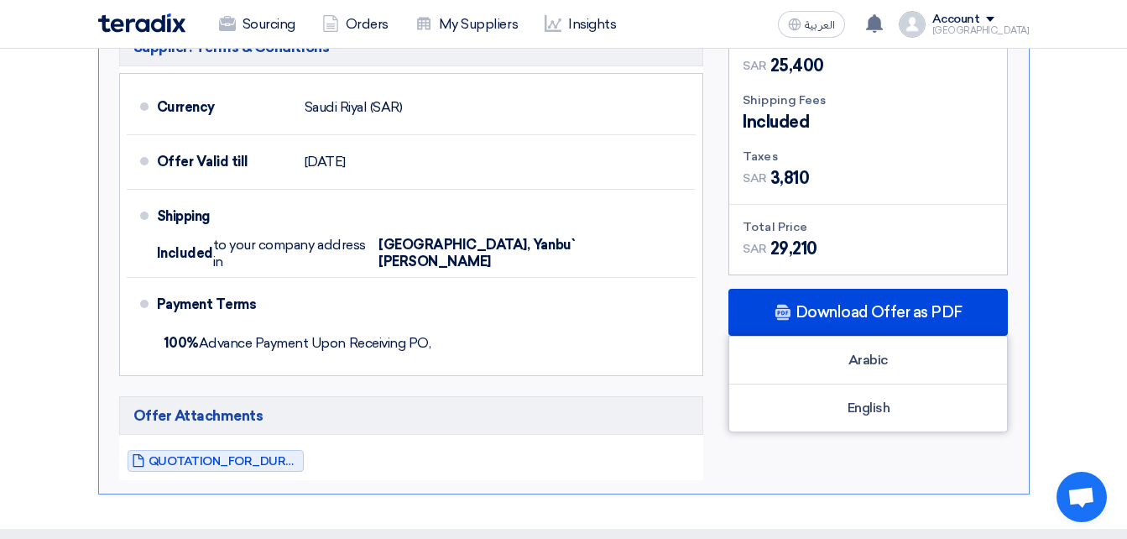
scroll to position [1175, 0]
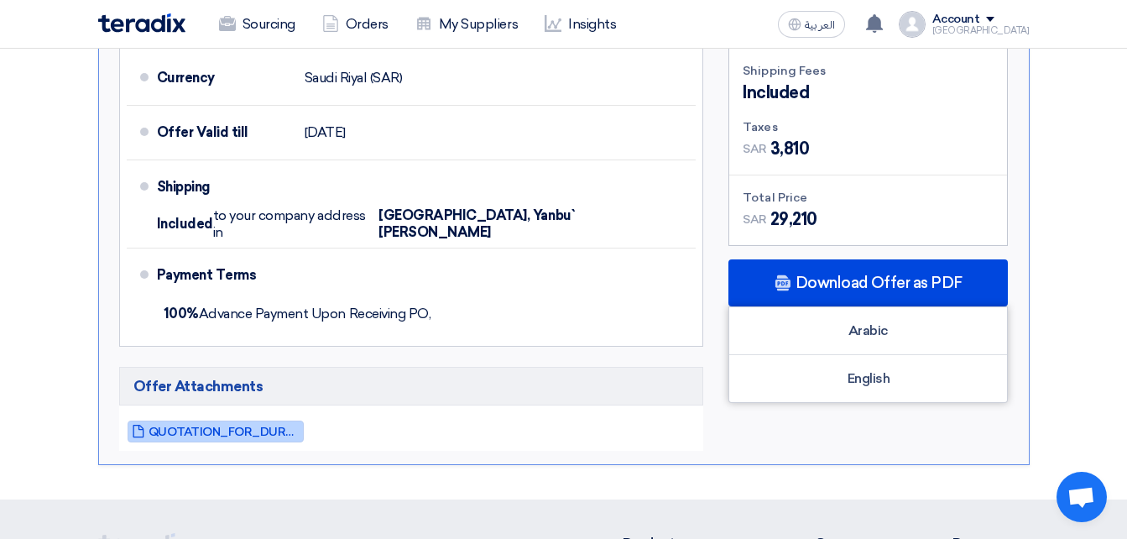
click at [257, 425] on span "QUOTATION_FOR_DURRAH_1757929850254.pdf" at bounding box center [224, 431] width 151 height 13
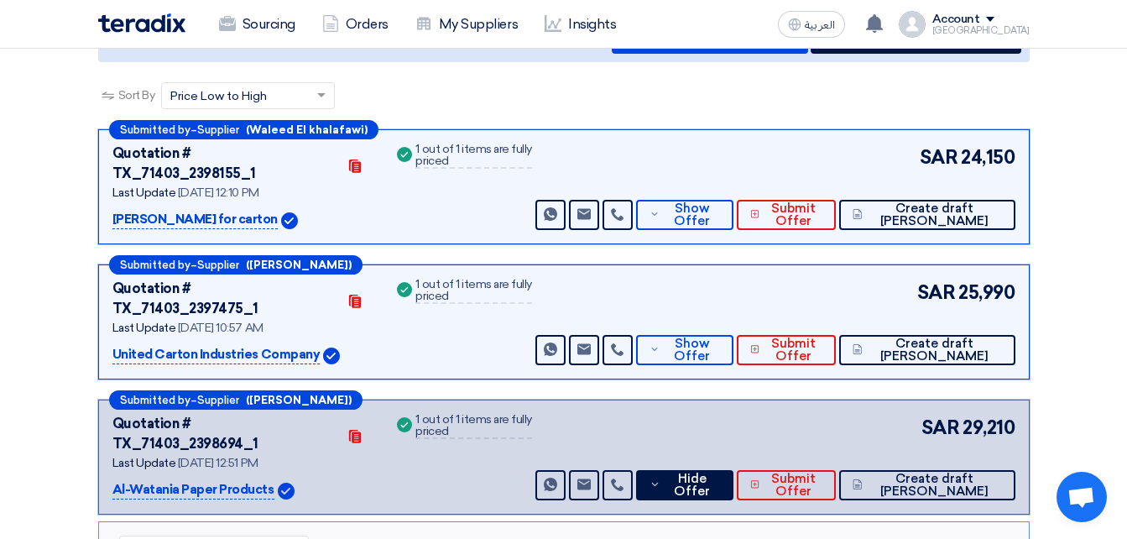
scroll to position [336, 0]
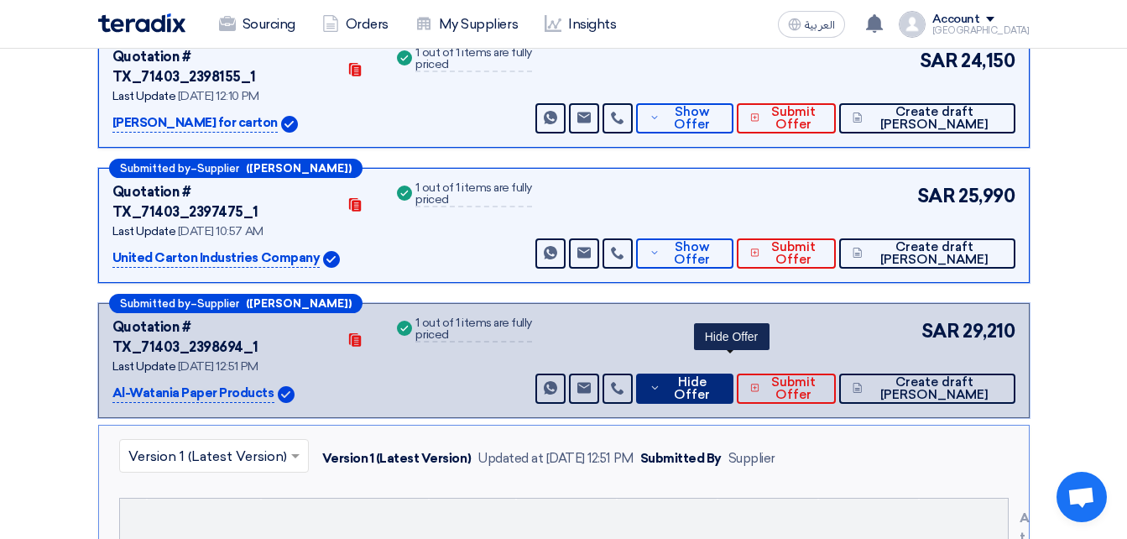
click at [719, 376] on span "Hide Offer" at bounding box center [691, 388] width 55 height 25
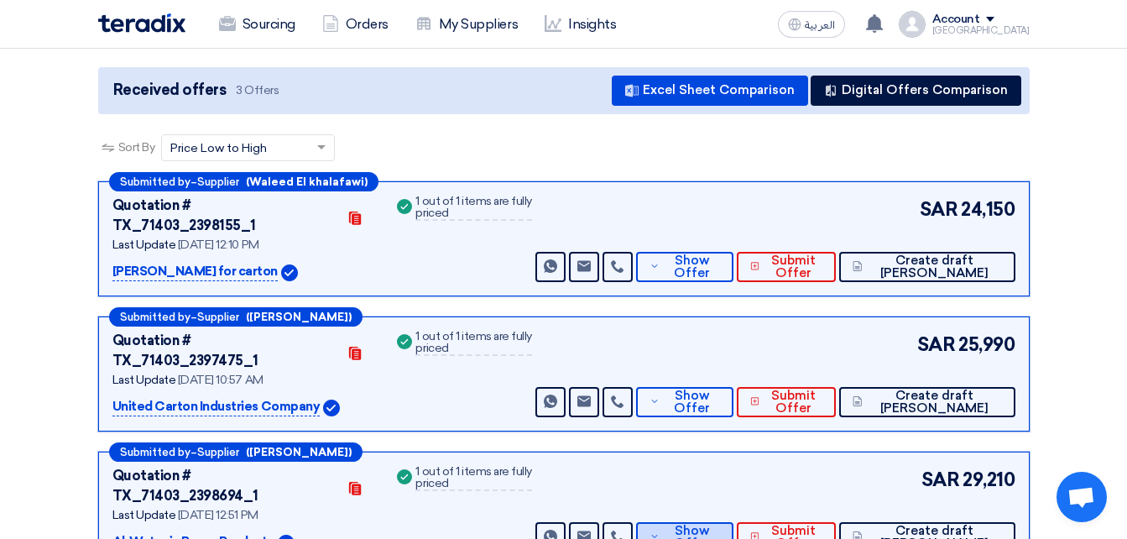
scroll to position [0, 0]
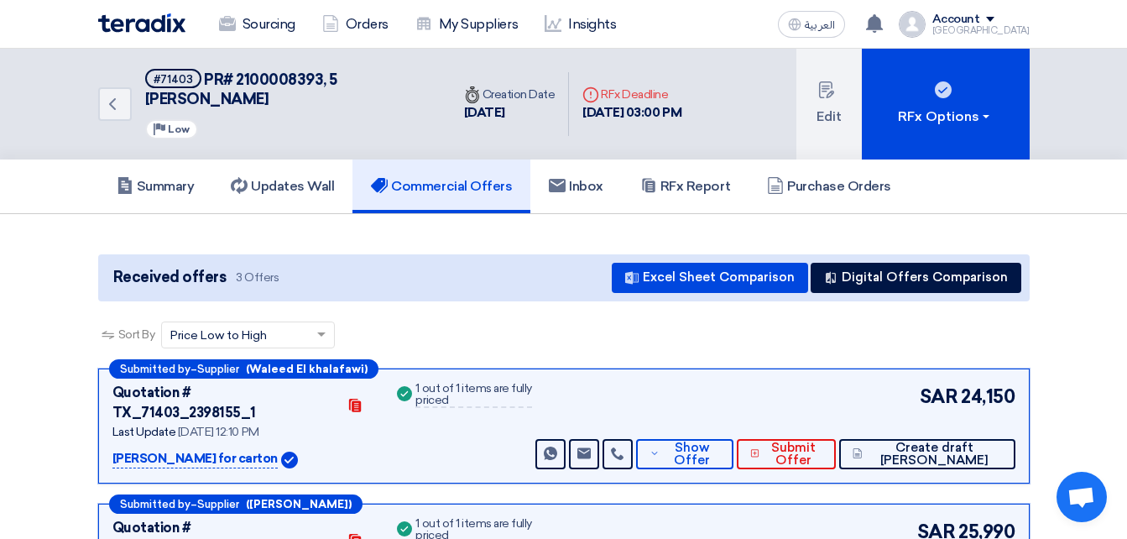
click at [273, 74] on span "PR# 2100008393, 5 [PERSON_NAME]" at bounding box center [241, 89] width 192 height 38
copy span "2100008393"
click at [112, 99] on icon "Back" at bounding box center [112, 104] width 20 height 20
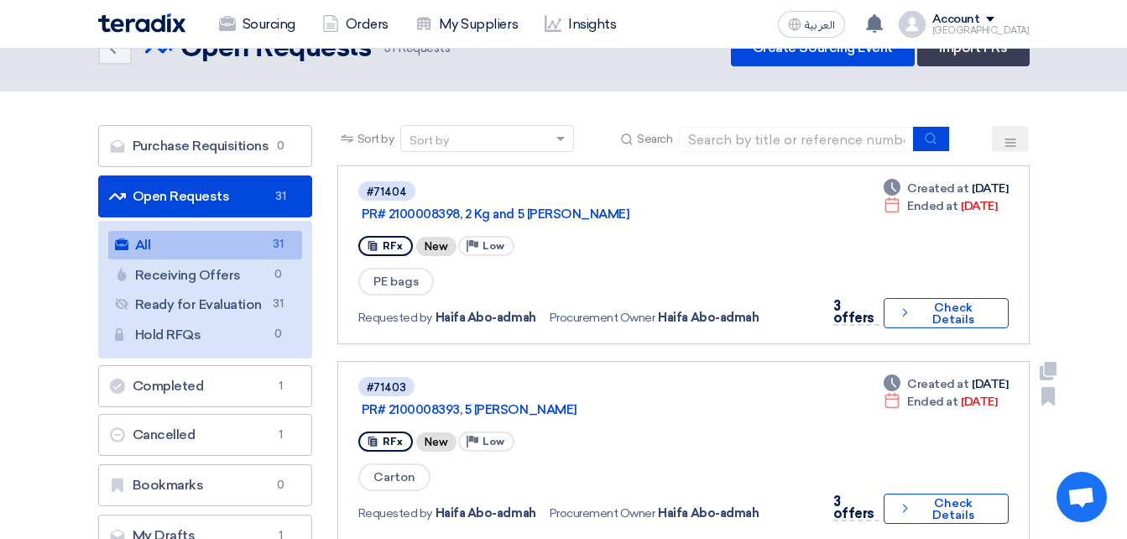
scroll to position [84, 0]
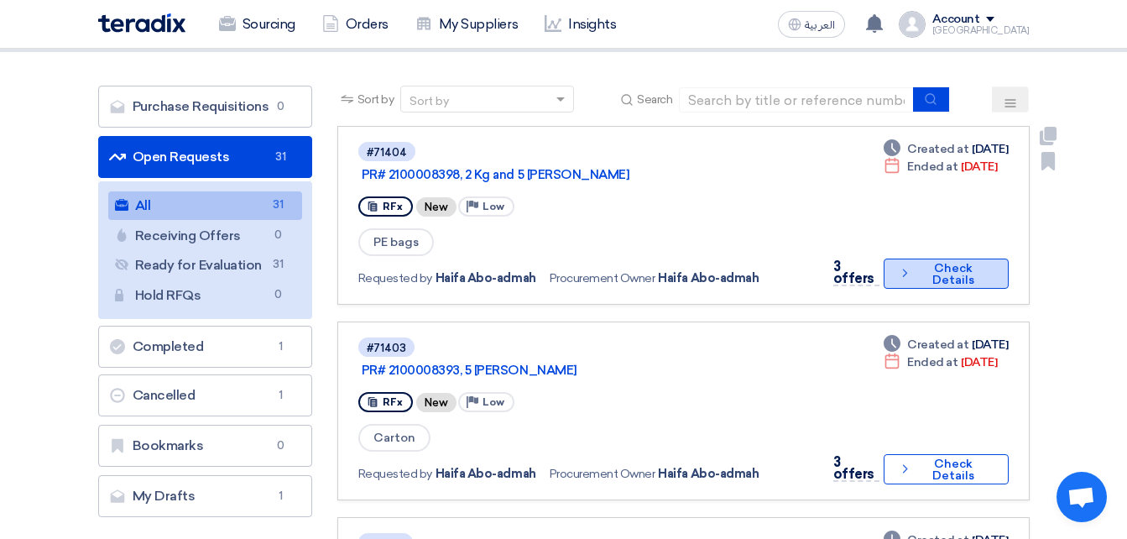
click at [920, 284] on button "Check details Check Details" at bounding box center [945, 273] width 124 height 30
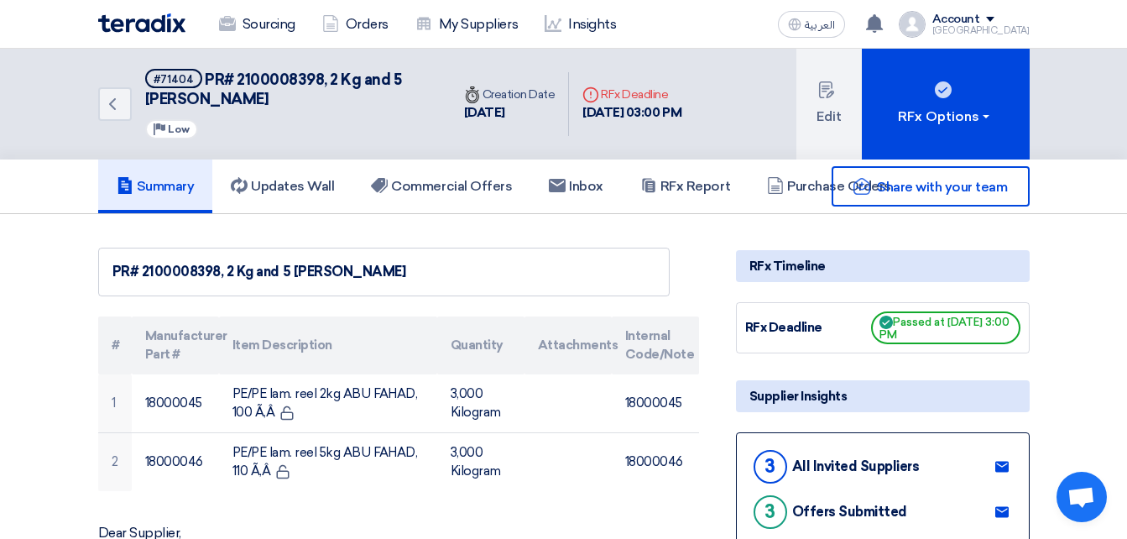
click at [292, 69] on h5 "#71404 PR# 2100008398, 2 Kg and 5 Kg [PERSON_NAME]" at bounding box center [287, 89] width 285 height 41
copy span "2100008398"
drag, startPoint x: 307, startPoint y: 140, endPoint x: 284, endPoint y: 107, distance: 40.3
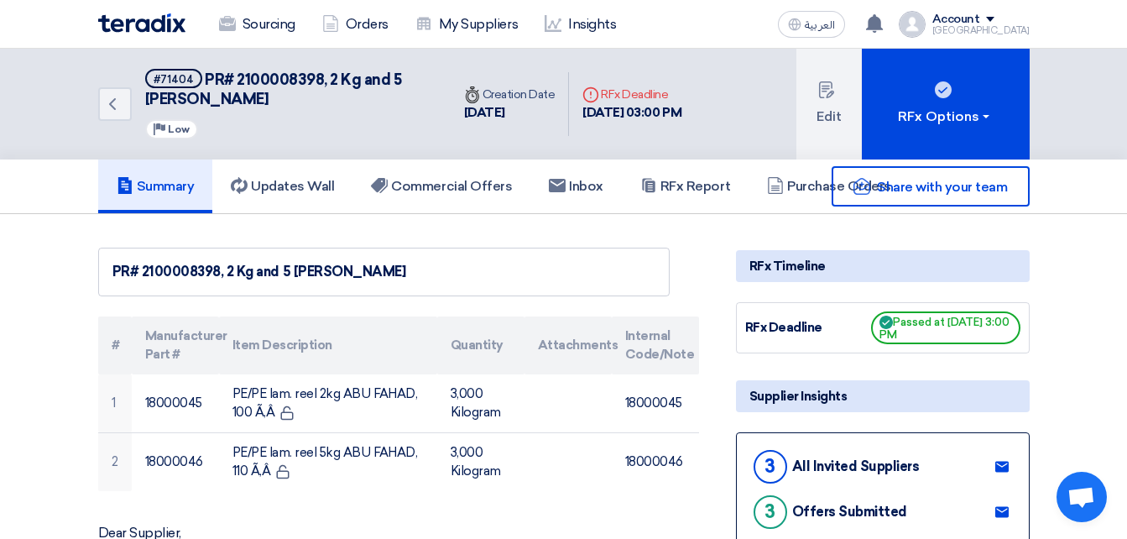
click at [307, 140] on div "Back #71404 PR# 2100008398, 2 Kg and 5 Kg [PERSON_NAME] Priority Low" at bounding box center [274, 104] width 352 height 111
click at [122, 100] on icon "Back" at bounding box center [112, 104] width 20 height 20
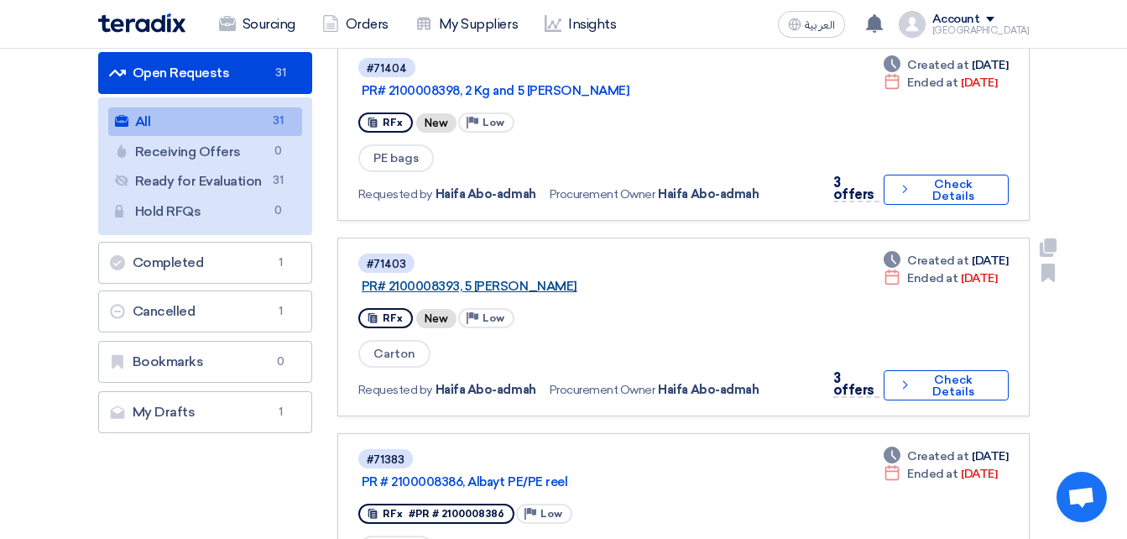
click at [427, 285] on link "PR# 2100008393, 5 [PERSON_NAME]" at bounding box center [571, 286] width 419 height 15
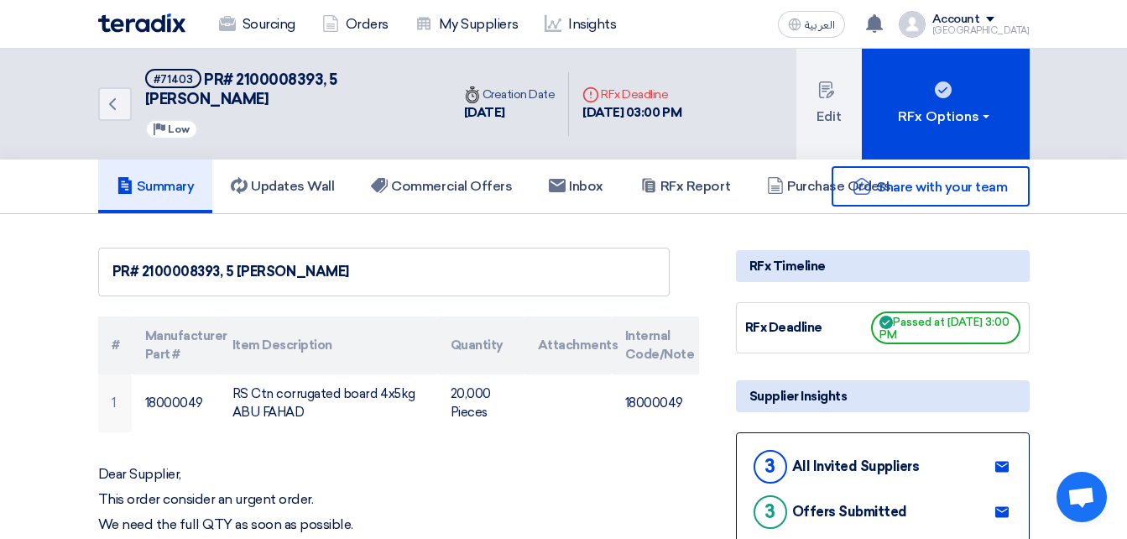
click at [249, 83] on span "PR# 2100008393, 5 [PERSON_NAME]" at bounding box center [241, 89] width 192 height 38
copy span "2100008393"
